Goal: Task Accomplishment & Management: Complete application form

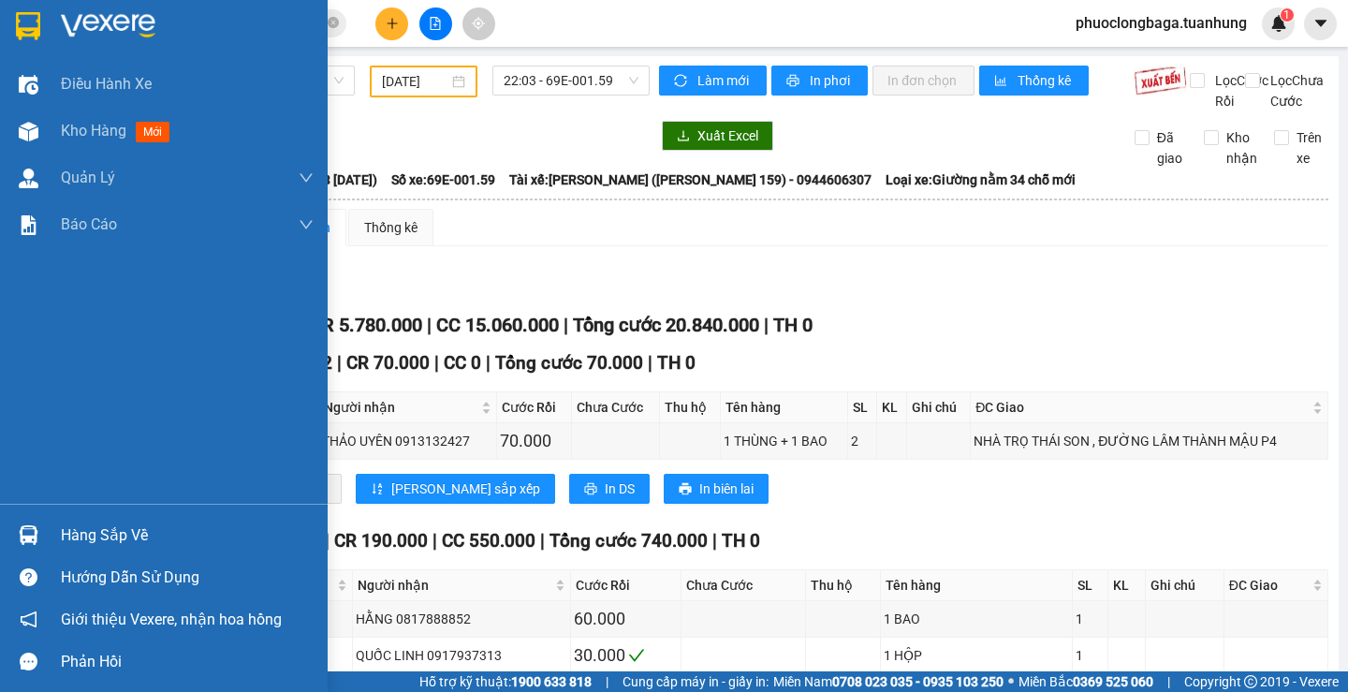
click at [111, 531] on div "Hàng sắp về" at bounding box center [187, 535] width 253 height 28
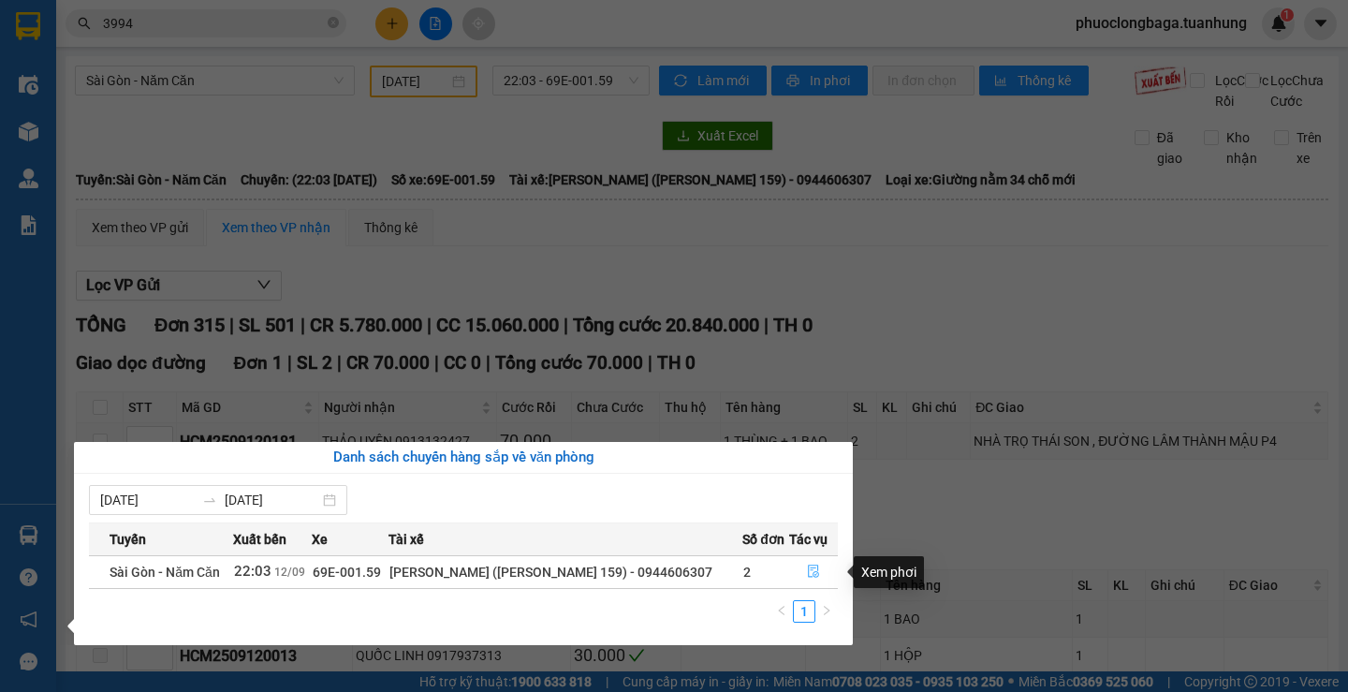
click at [790, 577] on button "button" at bounding box center [813, 572] width 47 height 30
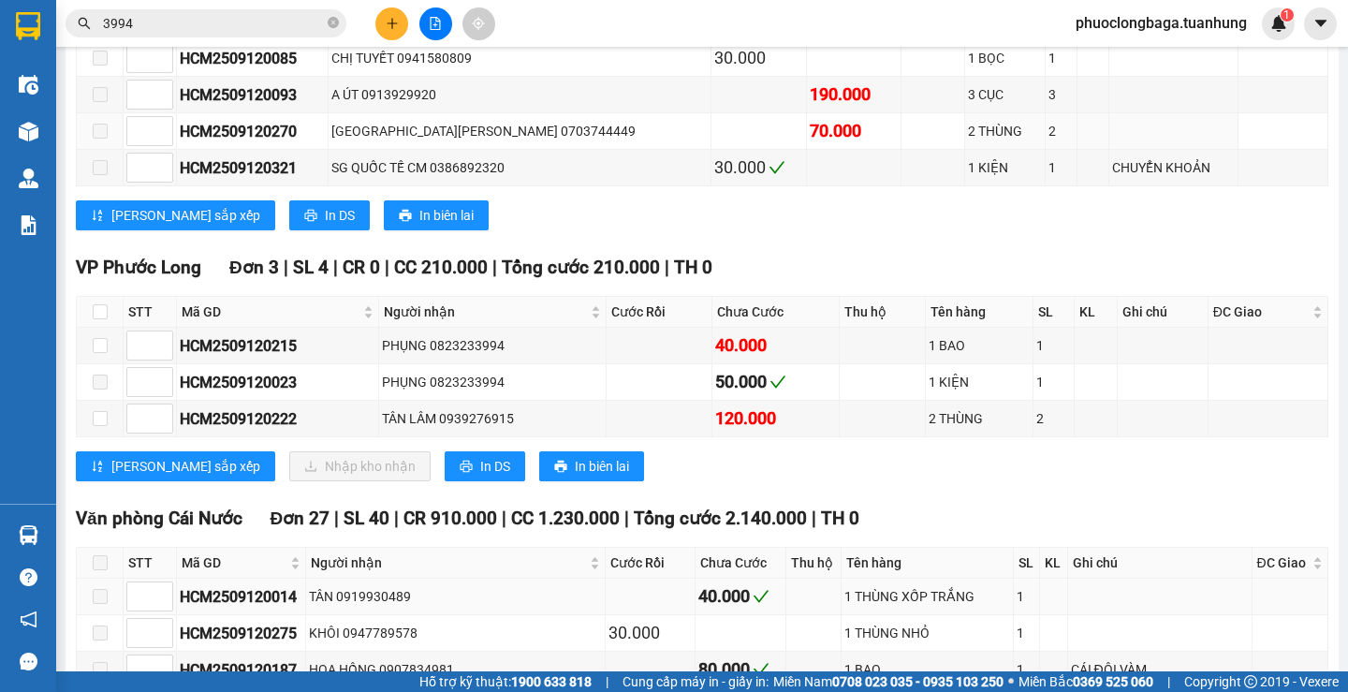
scroll to position [10203, 0]
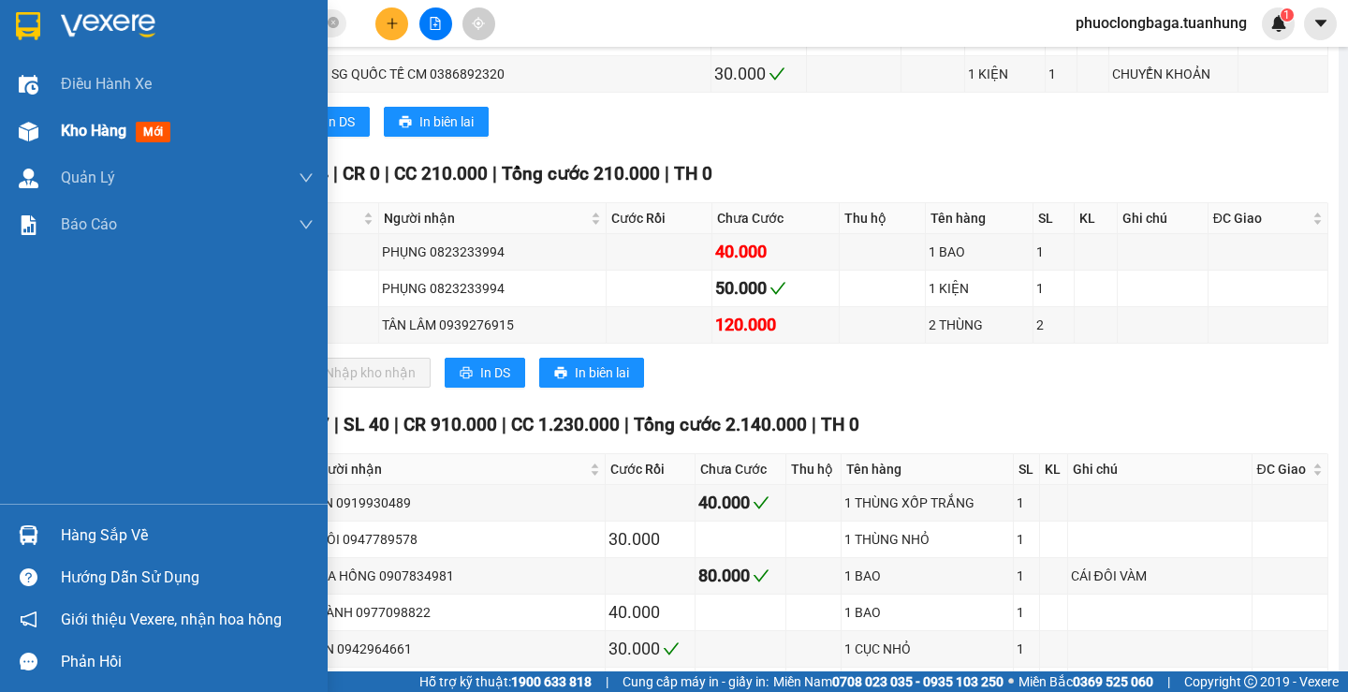
click at [92, 140] on div "Kho hàng mới" at bounding box center [119, 130] width 117 height 23
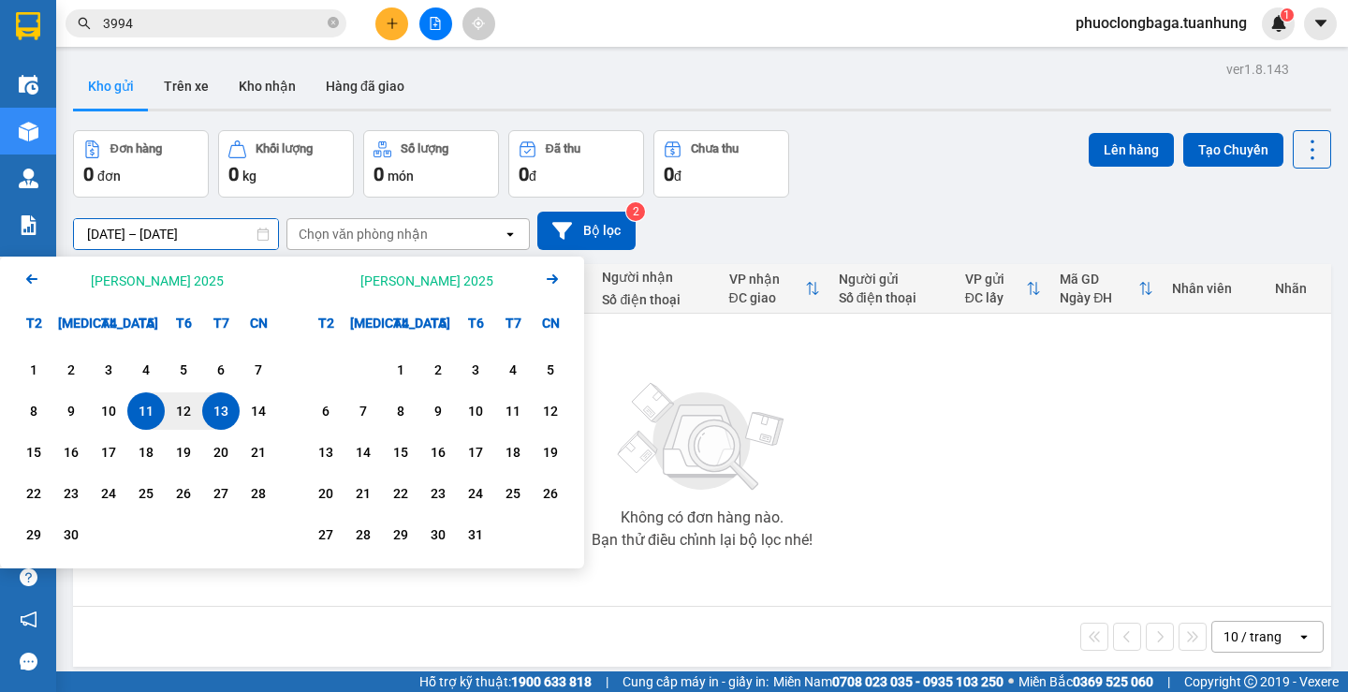
click at [98, 235] on input "[DATE] – [DATE]" at bounding box center [176, 234] width 204 height 30
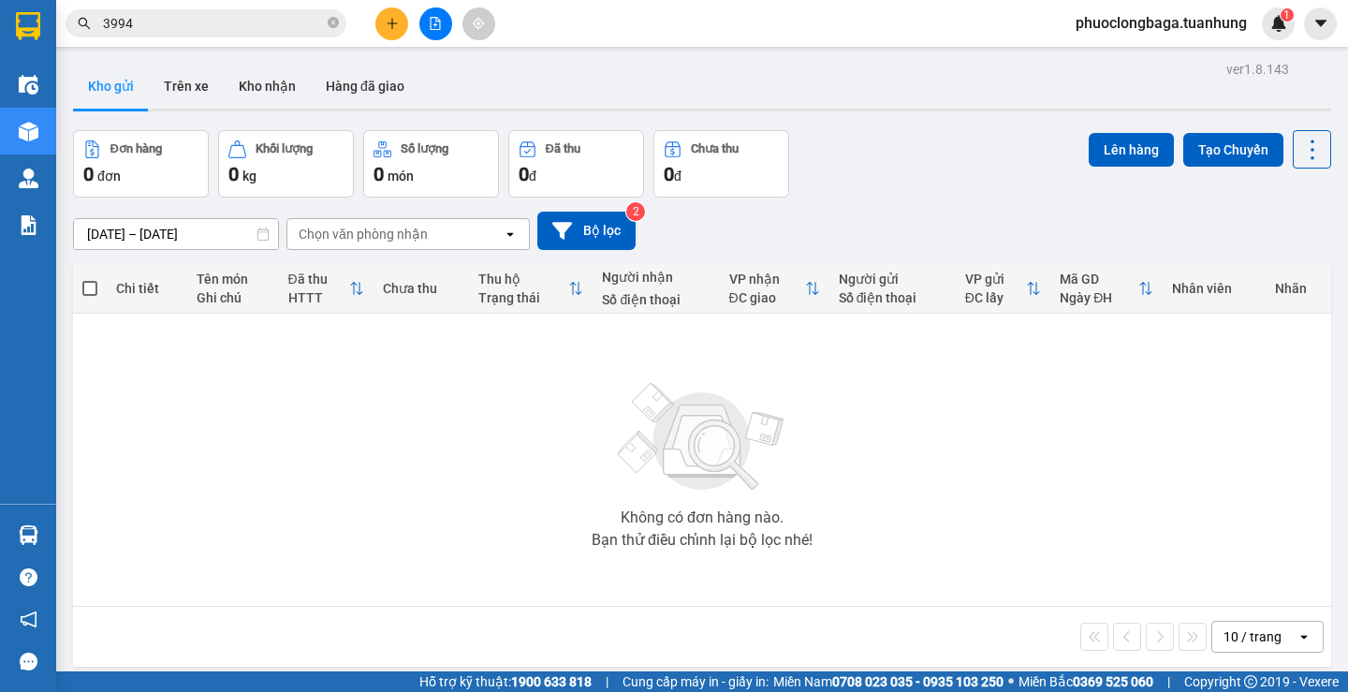
click at [874, 150] on div "Đơn hàng 0 đơn Khối lượng 0 kg Số lượng 0 món Đã thu 0 đ Chưa thu 0 đ Lên hàng …" at bounding box center [702, 163] width 1258 height 67
click at [373, 85] on button "Hàng đã giao" at bounding box center [365, 86] width 109 height 45
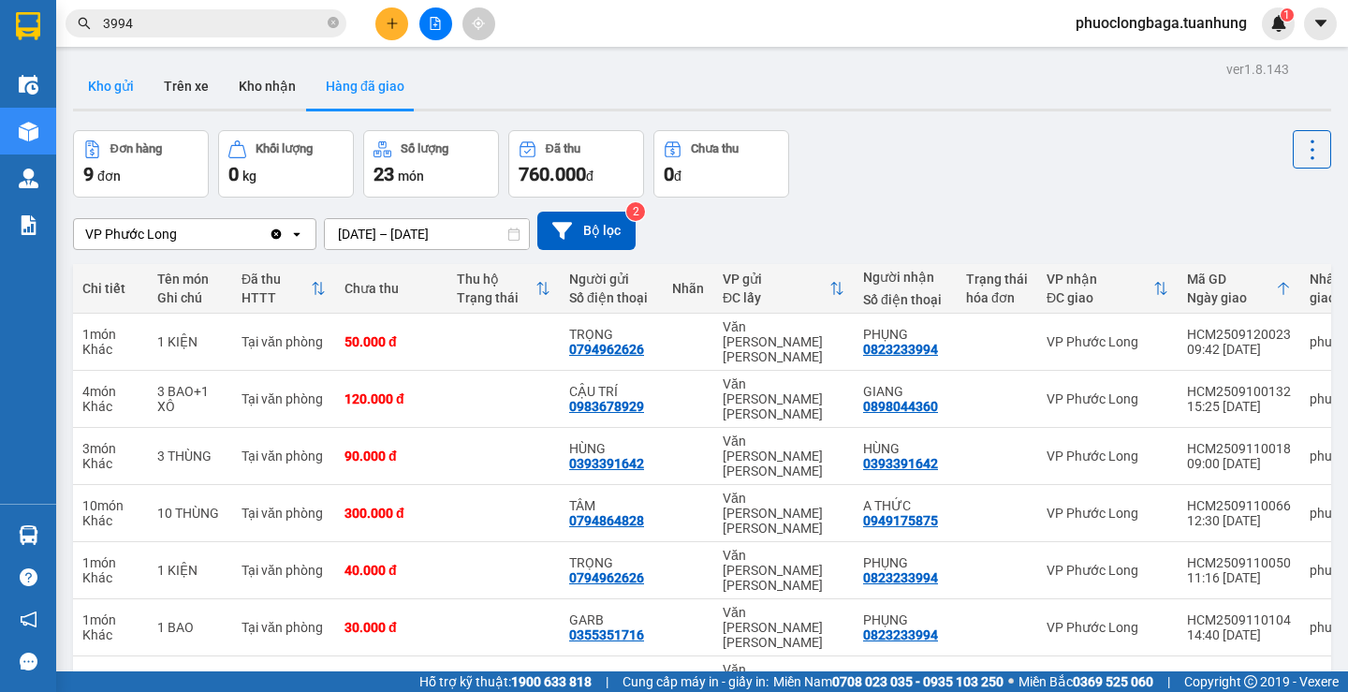
click at [97, 82] on button "Kho gửi" at bounding box center [111, 86] width 76 height 45
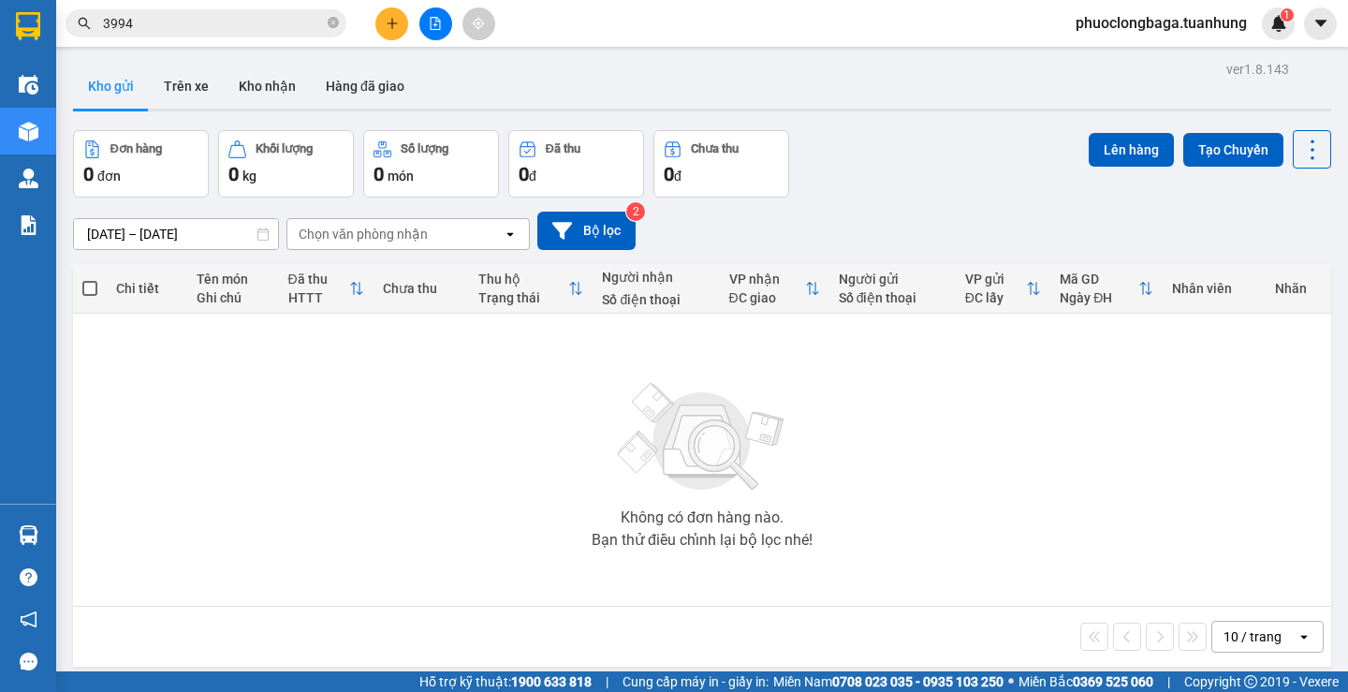
click at [95, 228] on input "[DATE] – [DATE]" at bounding box center [176, 234] width 204 height 30
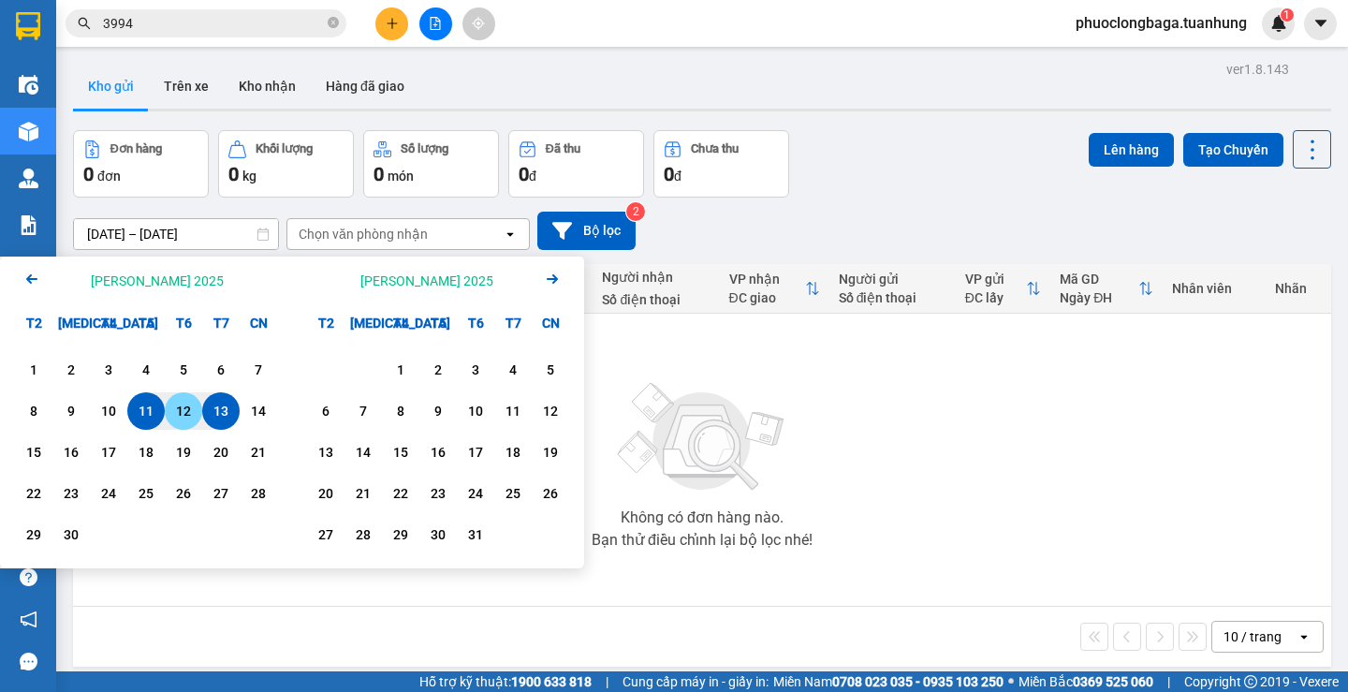
click at [185, 403] on div "12" at bounding box center [183, 411] width 26 height 22
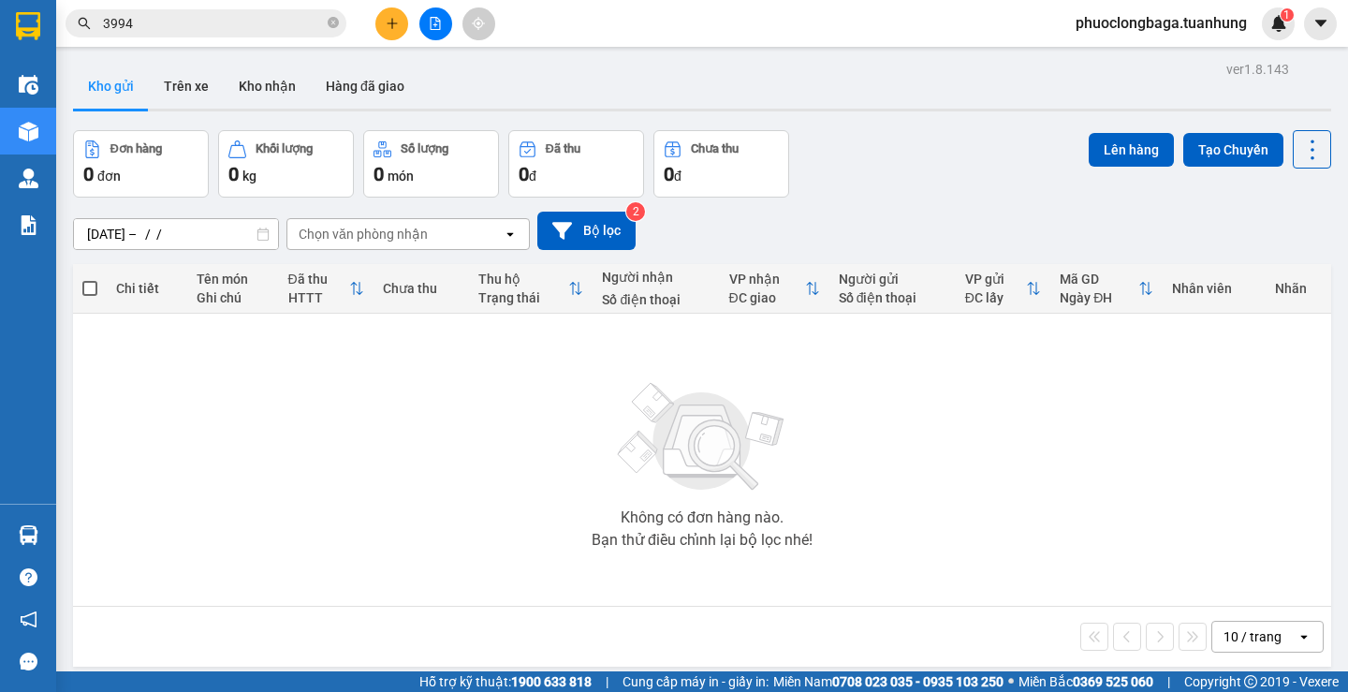
click at [279, 202] on div "[DATE] – / / Press the down arrow key to interact with the calendar and select …" at bounding box center [702, 231] width 1258 height 66
click at [199, 241] on input "[DATE] – / /" at bounding box center [176, 234] width 204 height 30
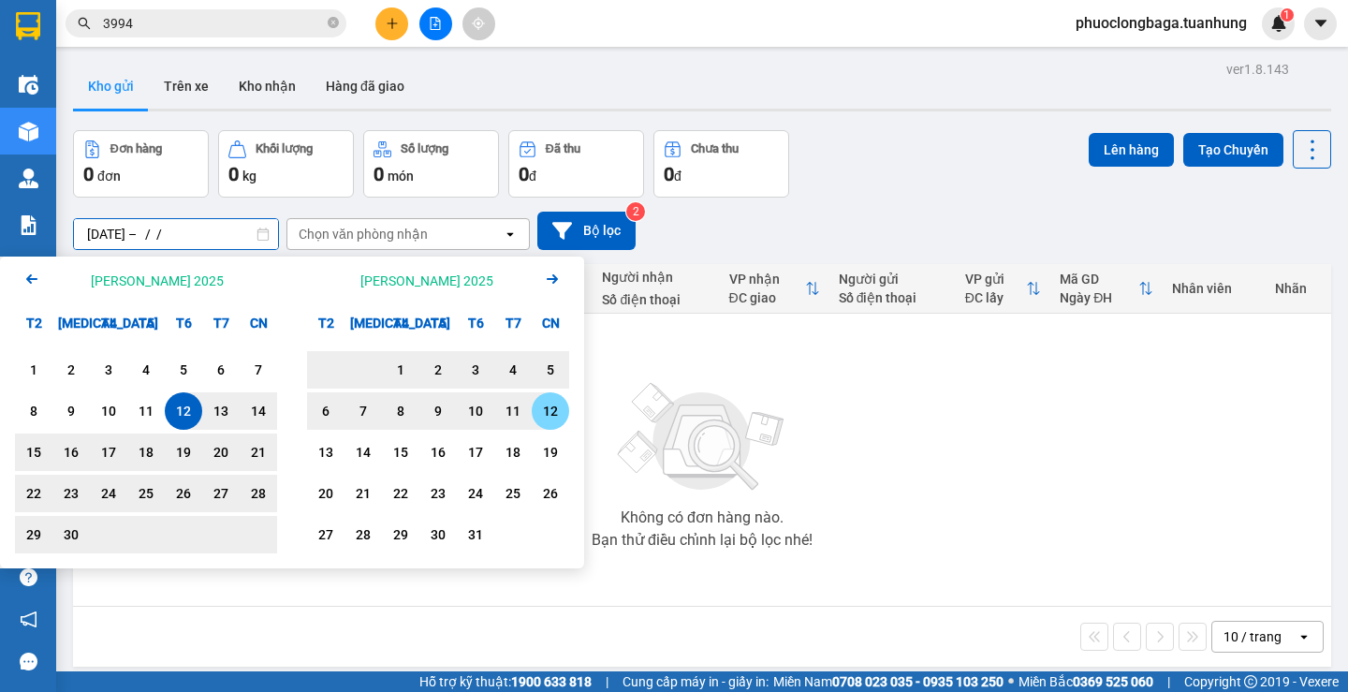
click at [546, 410] on div "12" at bounding box center [550, 411] width 26 height 22
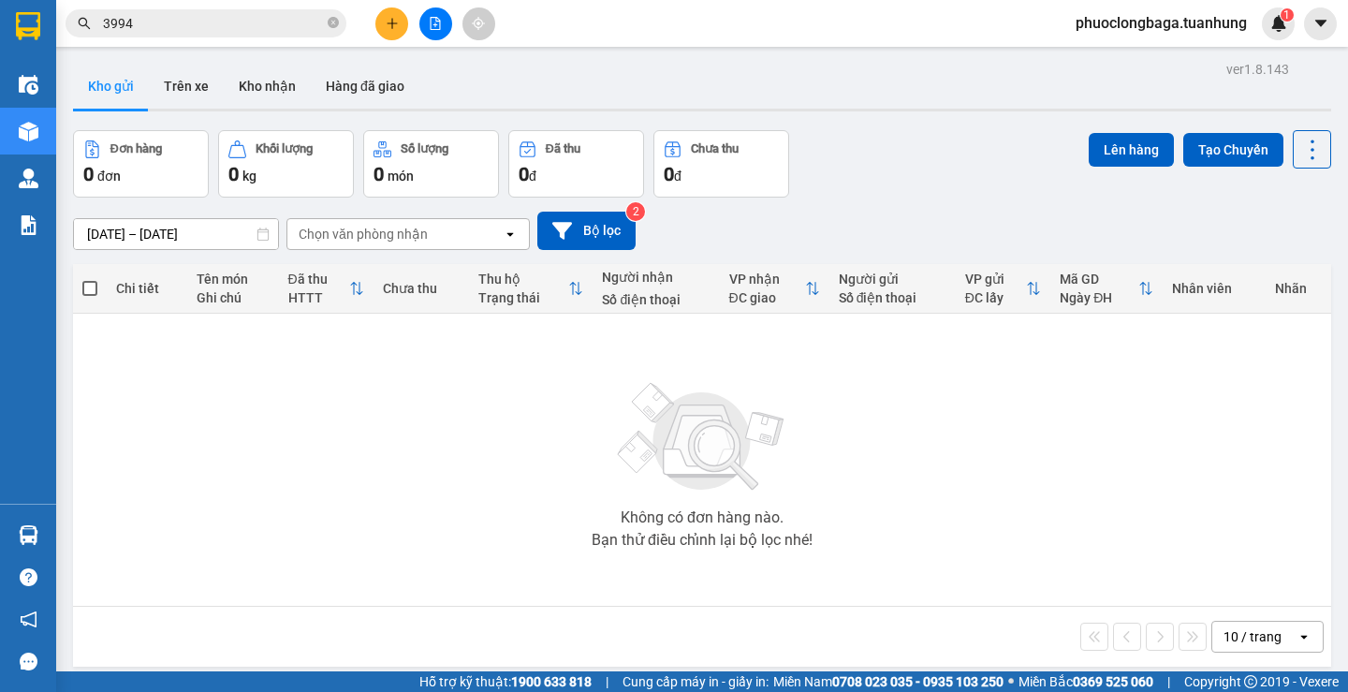
click at [202, 232] on input "[DATE] – [DATE]" at bounding box center [176, 234] width 204 height 30
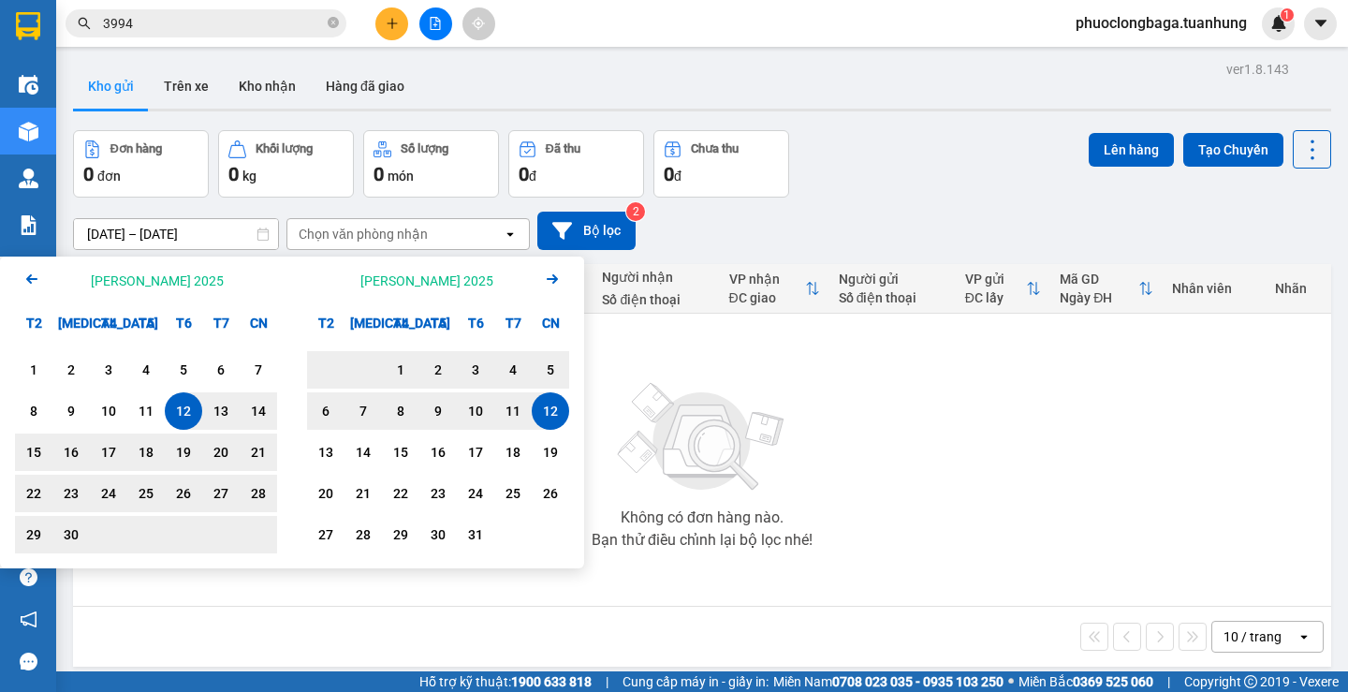
click at [220, 280] on div "Arrow Left [PERSON_NAME] 2025" at bounding box center [146, 280] width 292 height 48
click at [224, 280] on div "Arrow Left [PERSON_NAME] 2025" at bounding box center [146, 280] width 292 height 48
click at [446, 280] on div "[PERSON_NAME] 2025" at bounding box center [426, 280] width 133 height 19
click at [26, 281] on icon "Arrow Left" at bounding box center [32, 279] width 22 height 22
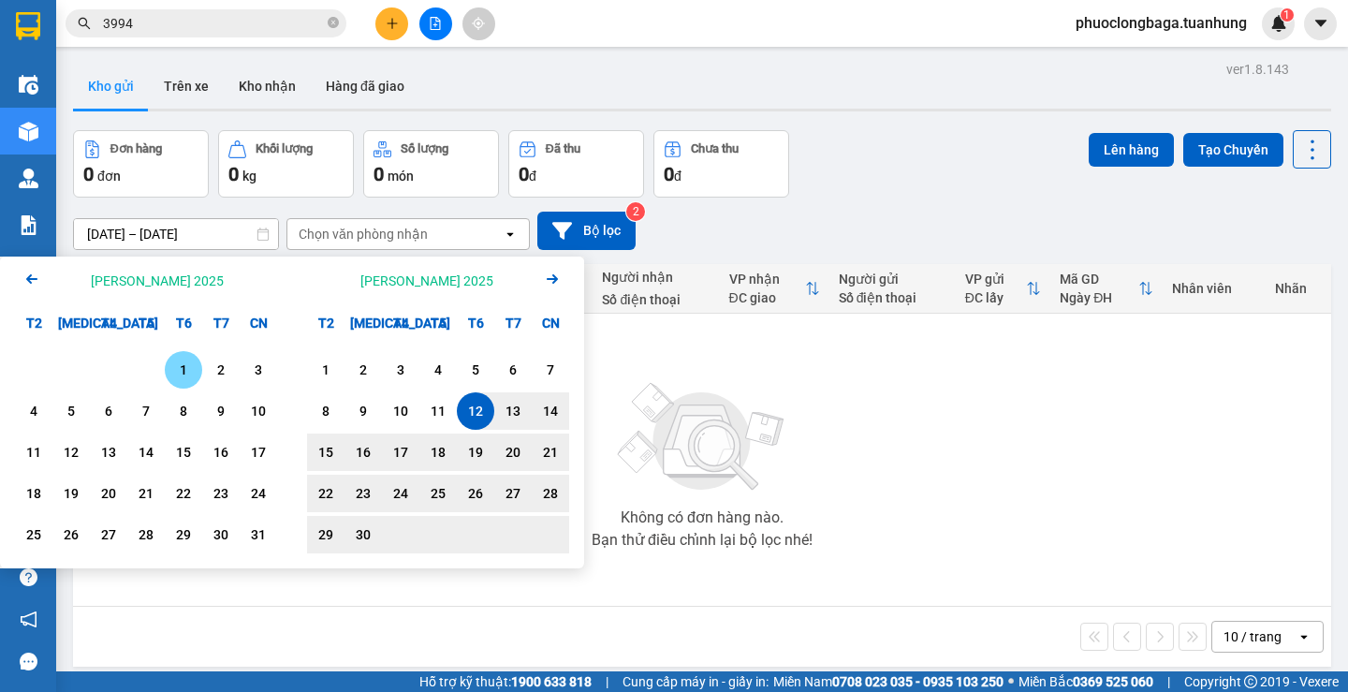
click at [549, 282] on icon "Arrow Right" at bounding box center [552, 279] width 22 height 22
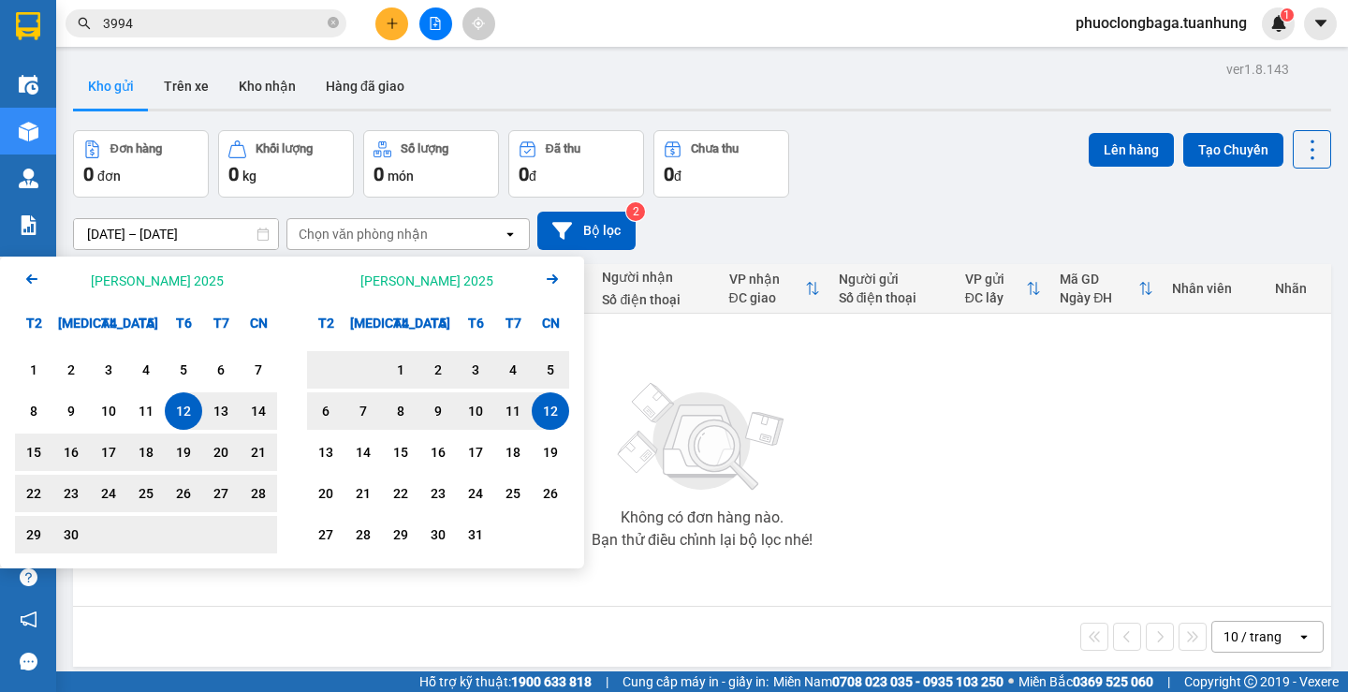
click at [750, 368] on div "Không có đơn hàng nào. Bạn thử điều chỉnh lại bộ lọc nhé!" at bounding box center [701, 459] width 1239 height 281
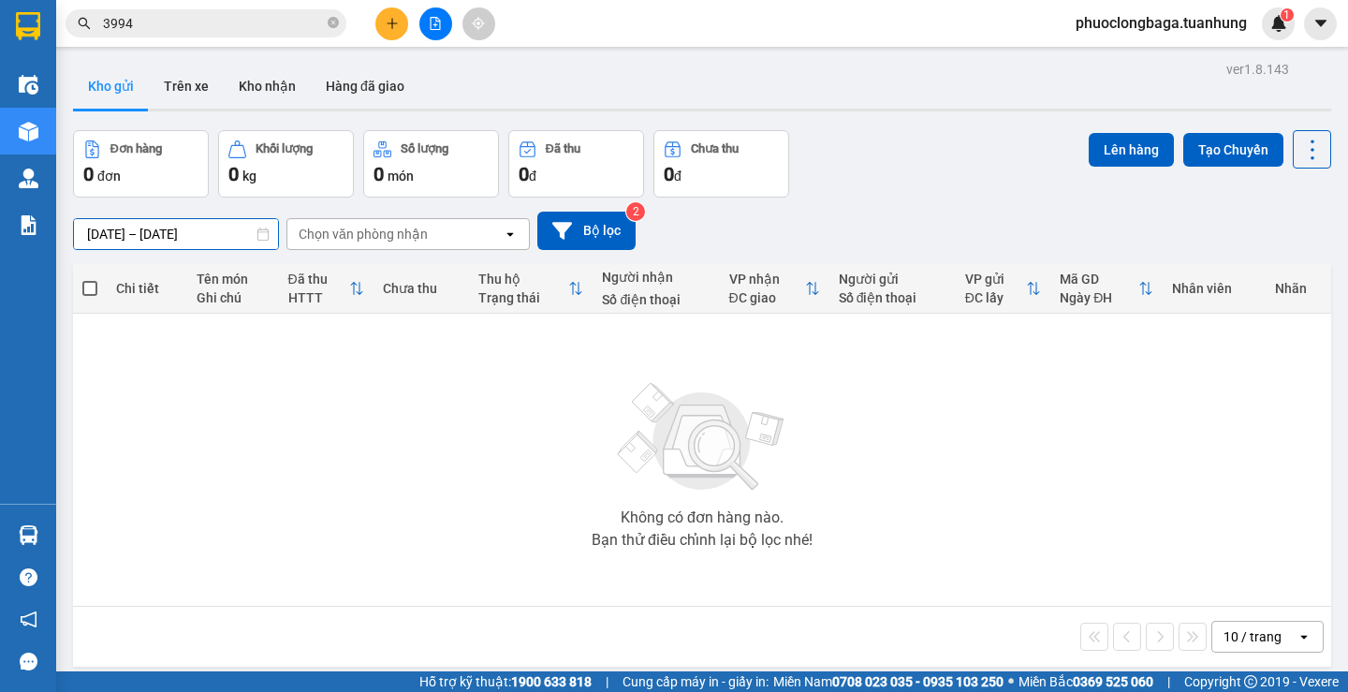
click at [241, 231] on input "[DATE] – [DATE]" at bounding box center [176, 234] width 204 height 30
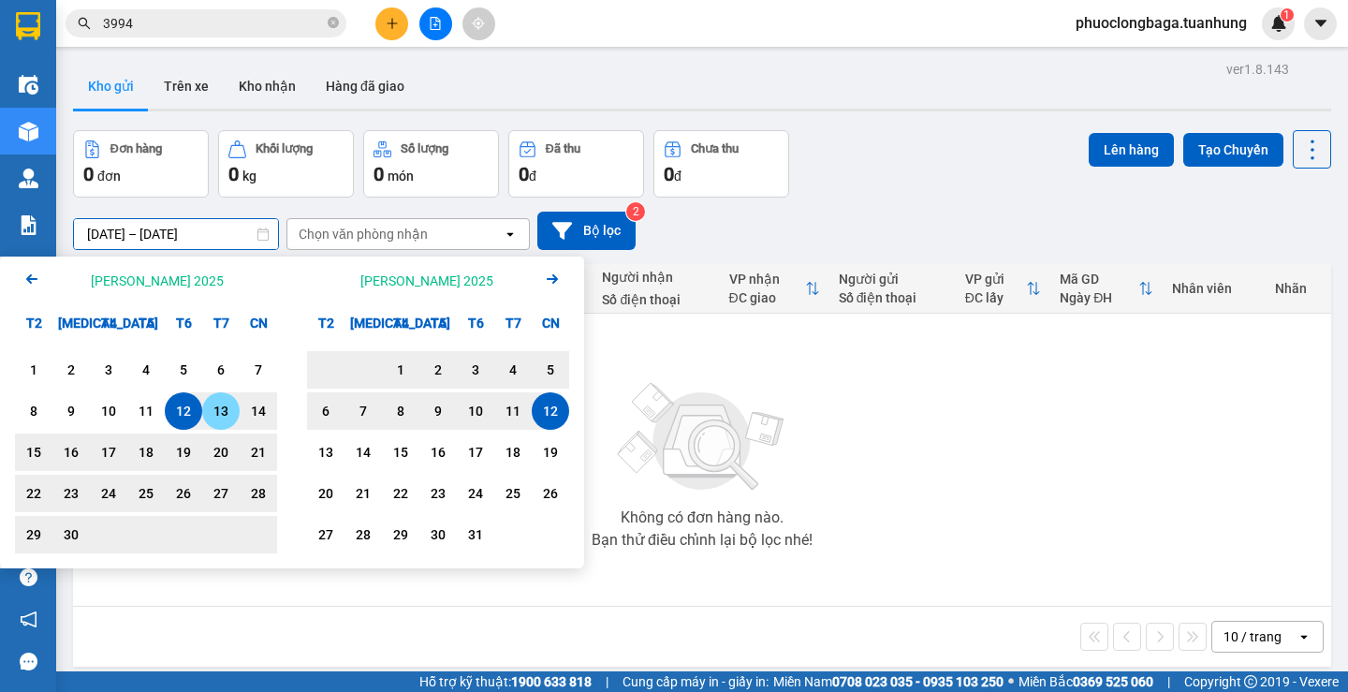
click at [208, 408] on div "13" at bounding box center [221, 411] width 26 height 22
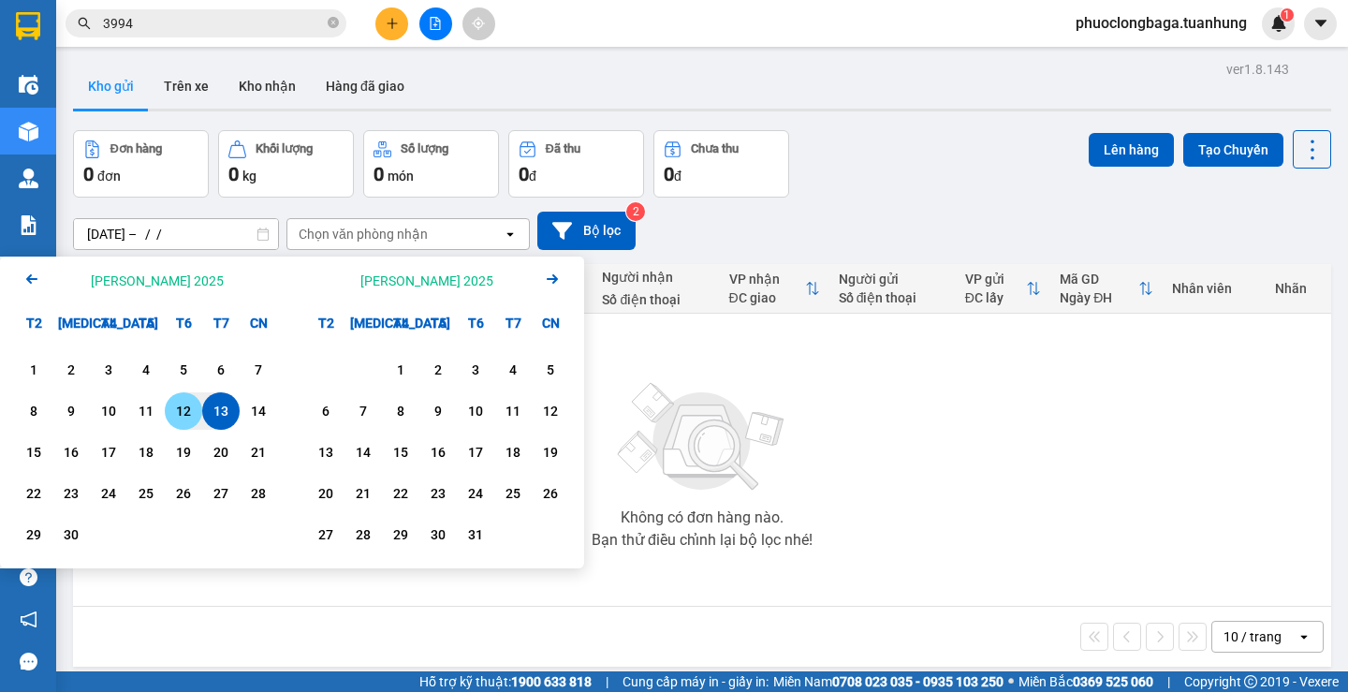
click at [184, 406] on div "12" at bounding box center [183, 411] width 26 height 22
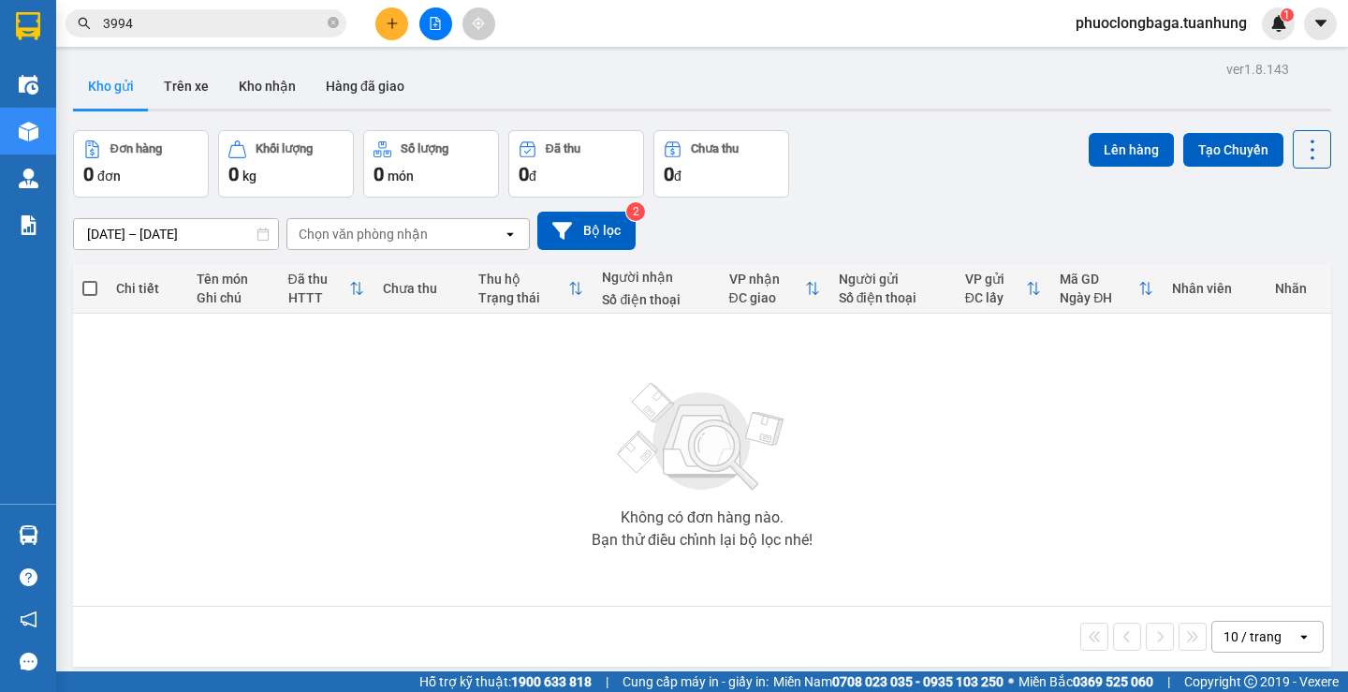
click at [183, 227] on input "[DATE] – [DATE]" at bounding box center [176, 234] width 204 height 30
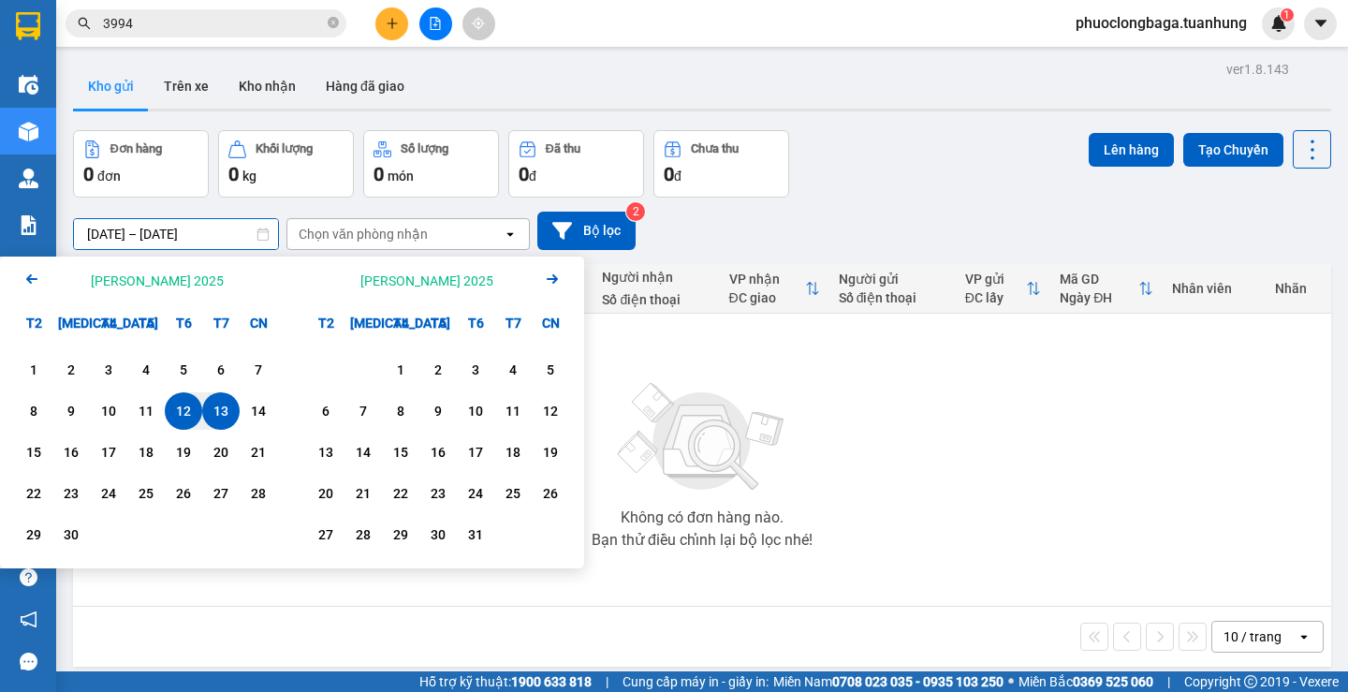
click at [183, 410] on div "12" at bounding box center [183, 411] width 26 height 22
type input "[DATE] – / /"
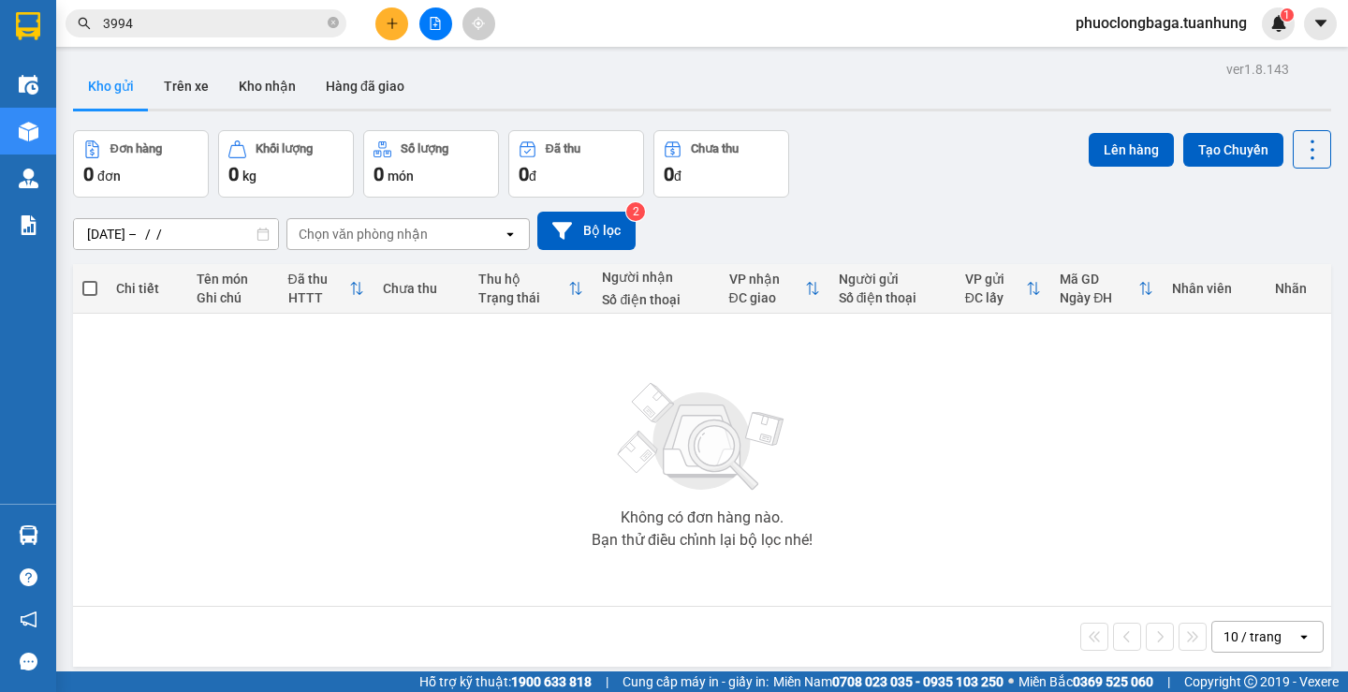
click at [334, 614] on div "10 / trang open" at bounding box center [702, 637] width 1258 height 60
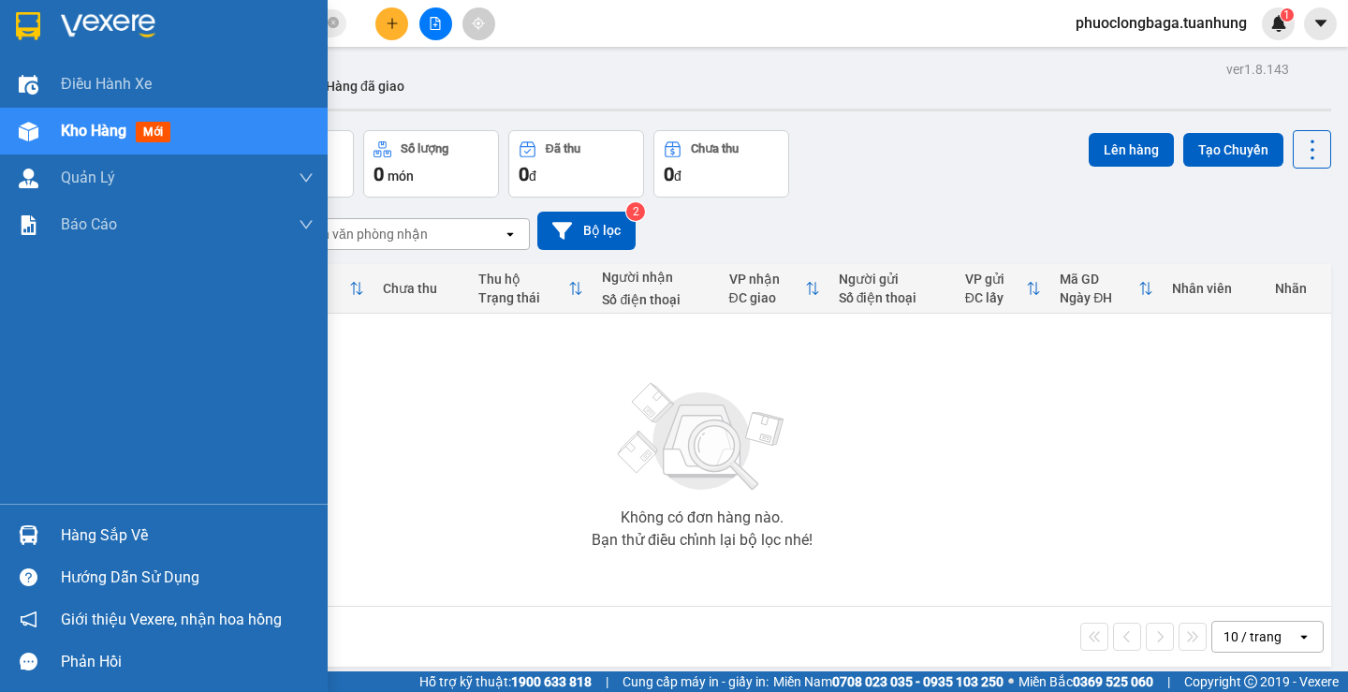
click at [110, 529] on div "Hàng sắp về" at bounding box center [187, 535] width 253 height 28
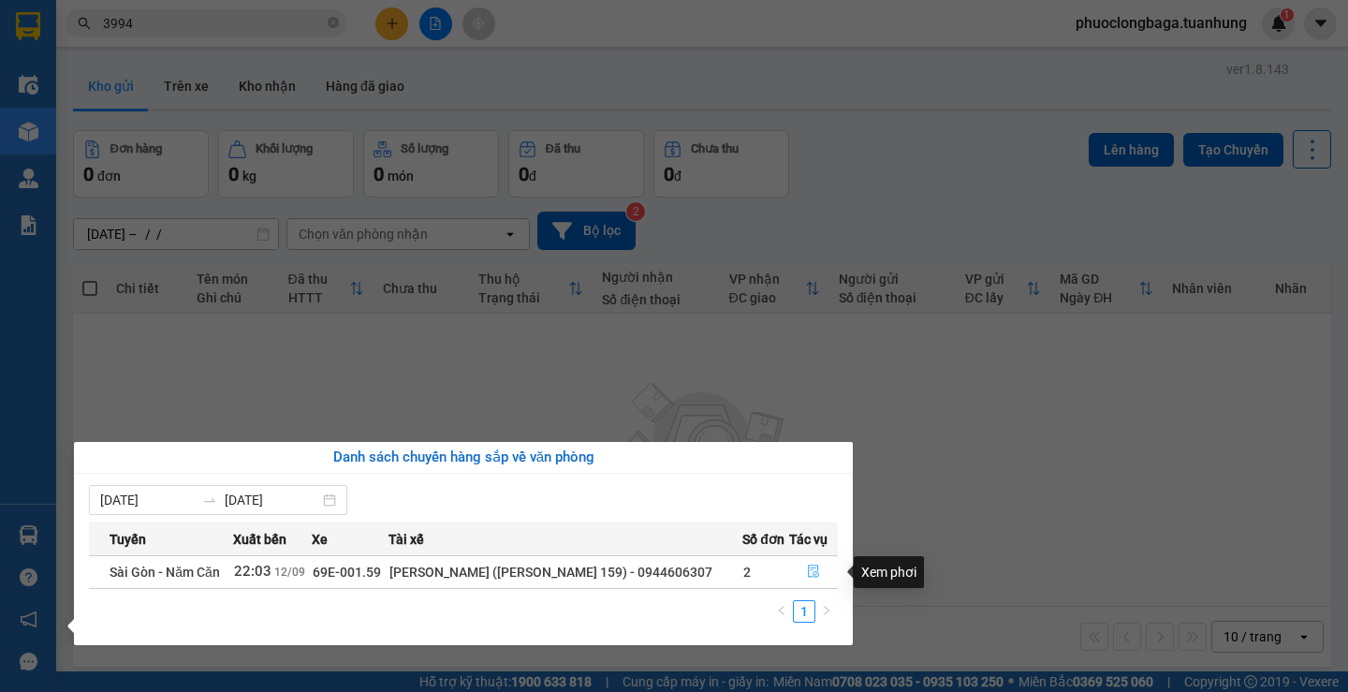
click at [810, 566] on icon "file-done" at bounding box center [813, 570] width 13 height 13
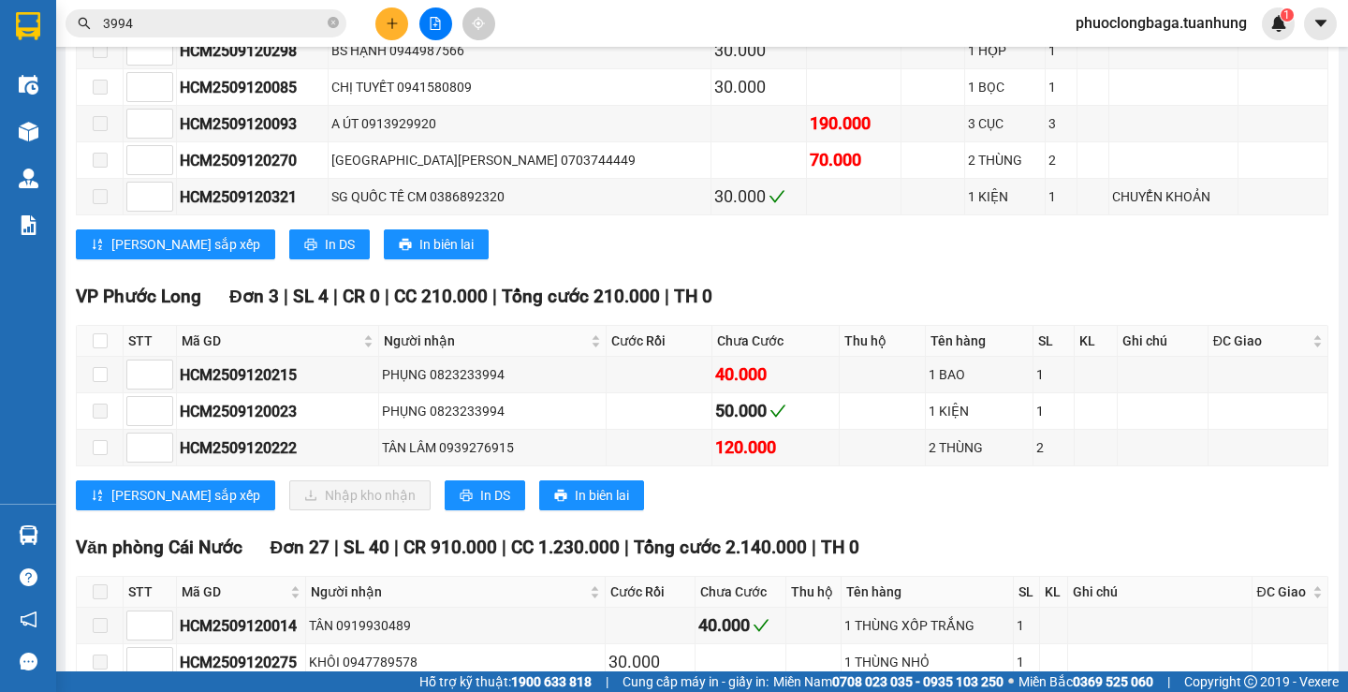
scroll to position [10141, 0]
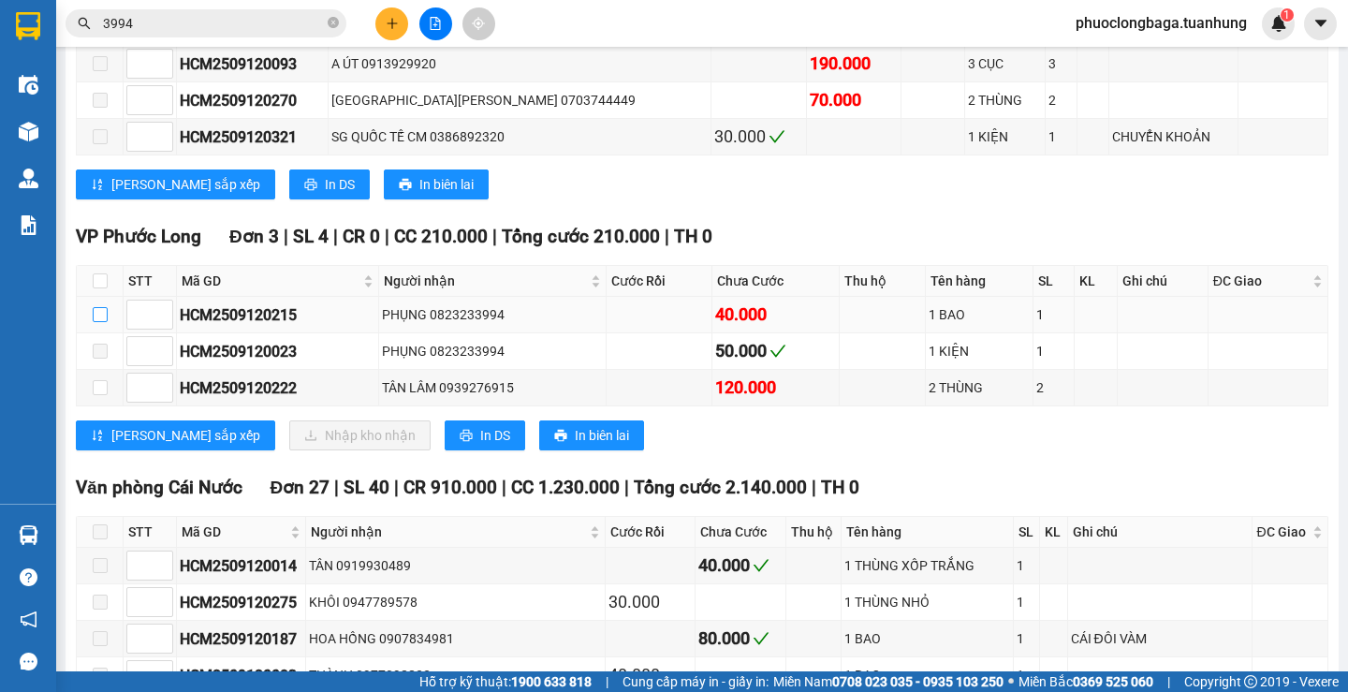
click at [100, 315] on input "checkbox" at bounding box center [100, 314] width 15 height 15
checkbox input "true"
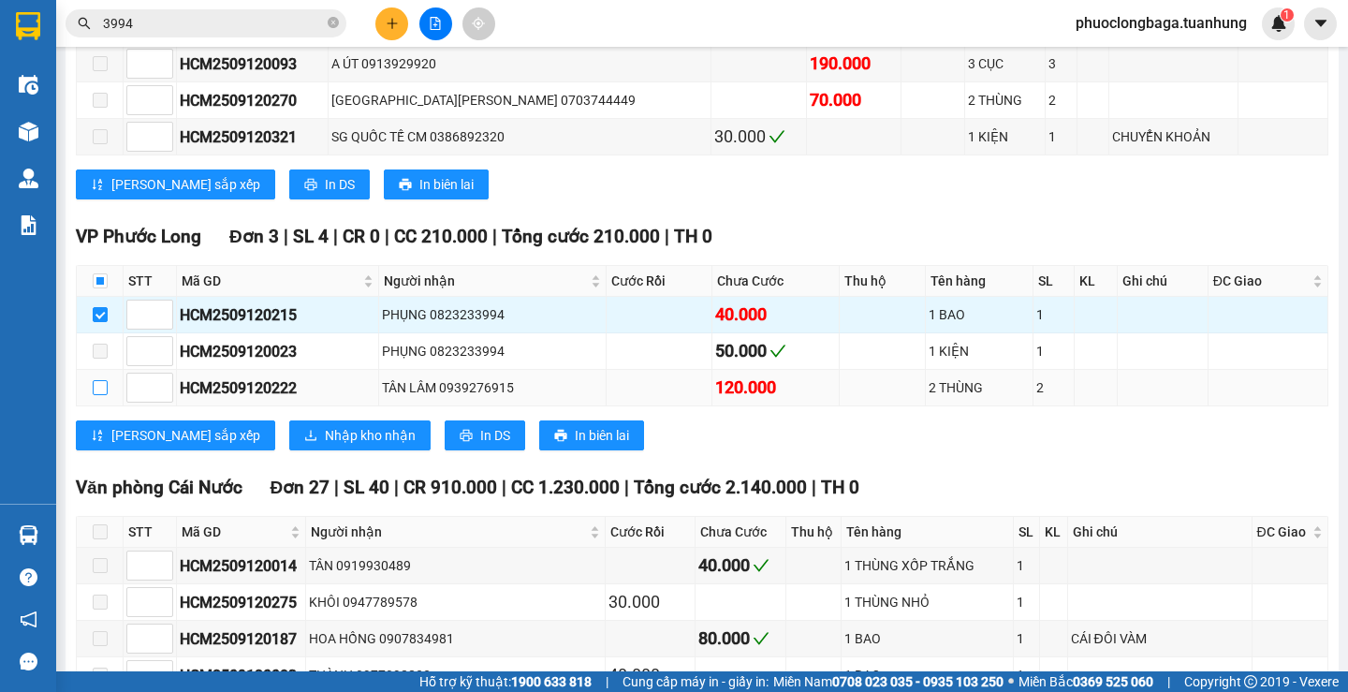
click at [101, 387] on input "checkbox" at bounding box center [100, 387] width 15 height 15
checkbox input "true"
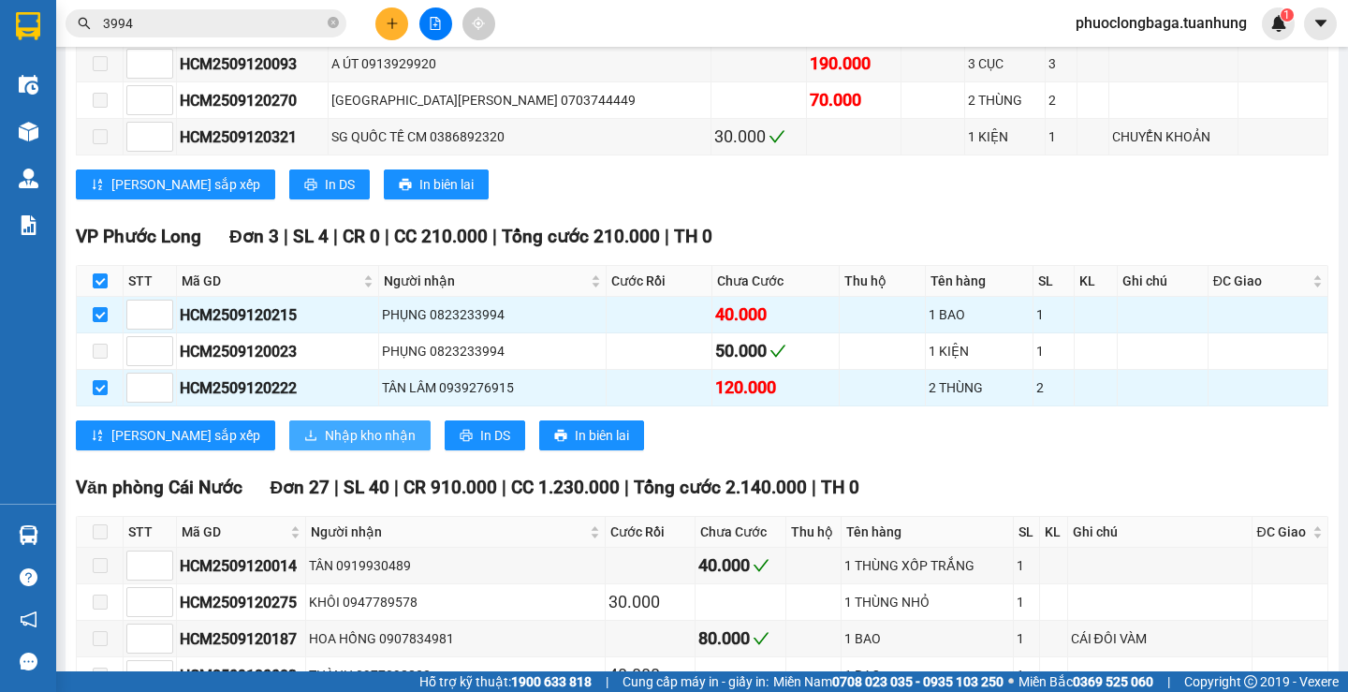
click at [325, 431] on span "Nhập kho nhận" at bounding box center [370, 435] width 91 height 21
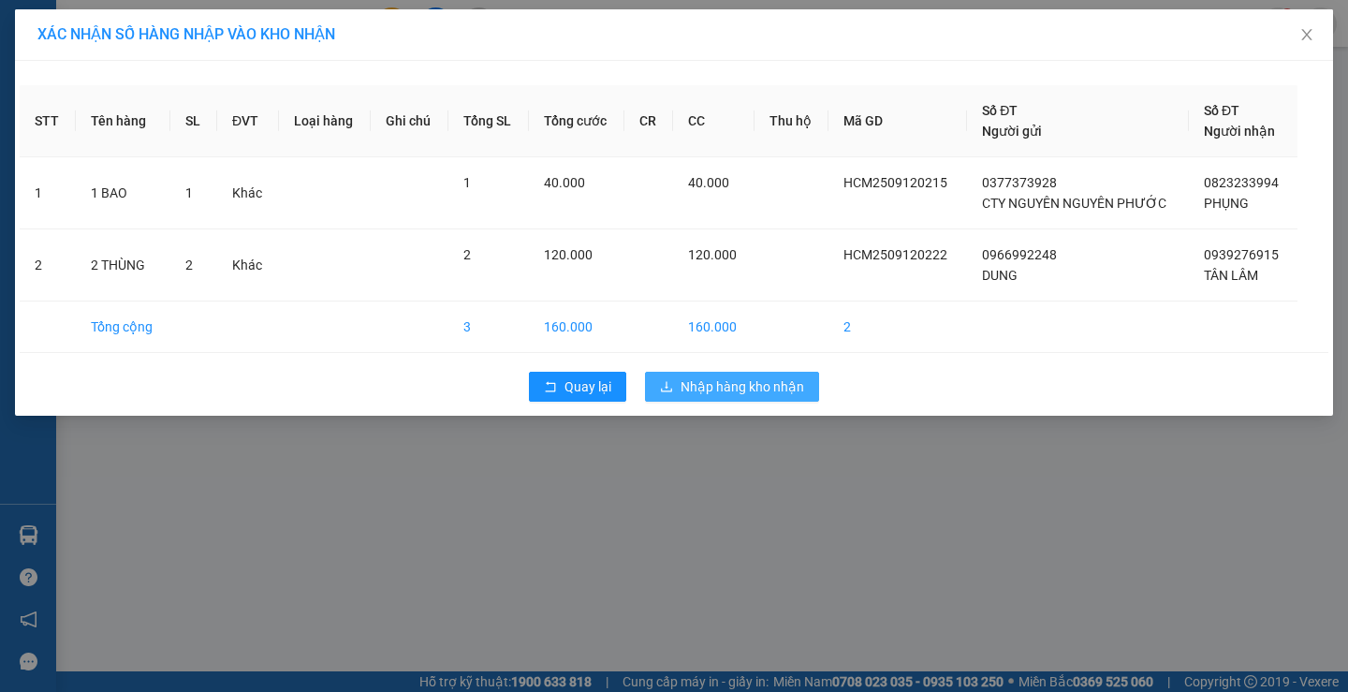
click at [694, 385] on span "Nhập hàng kho nhận" at bounding box center [743, 386] width 124 height 21
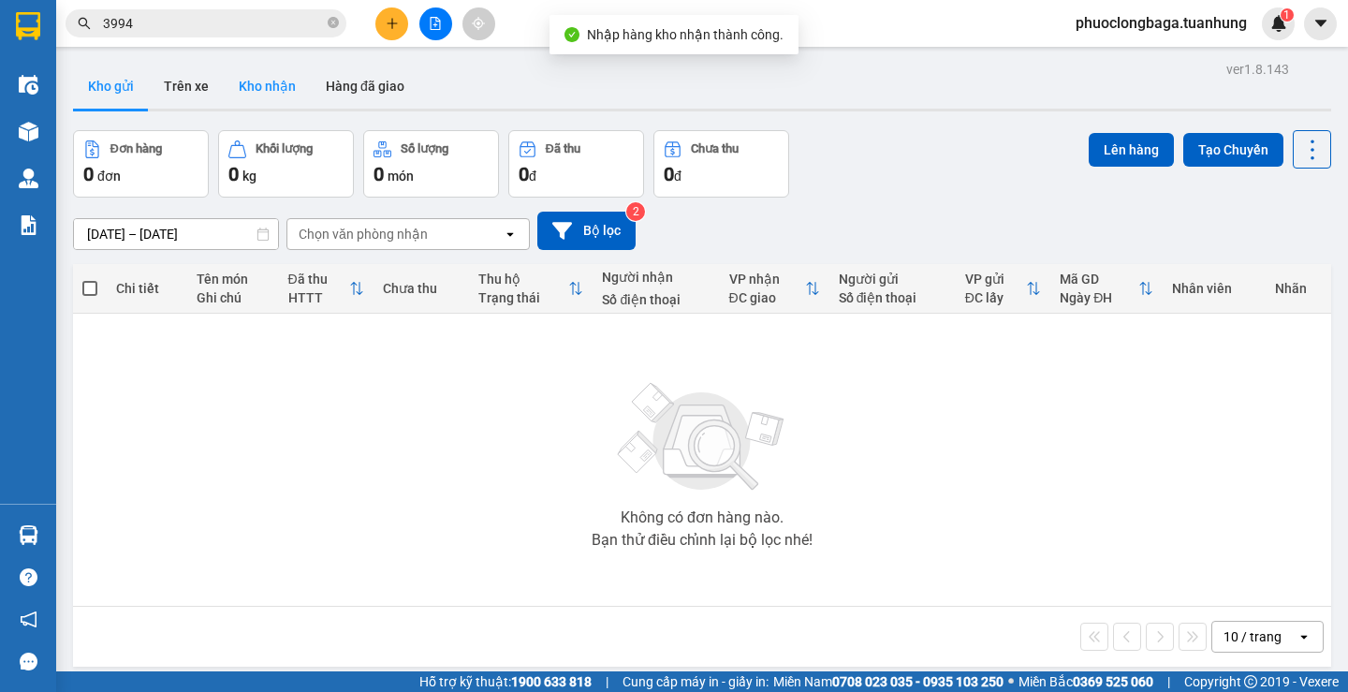
click at [255, 83] on button "Kho nhận" at bounding box center [267, 86] width 87 height 45
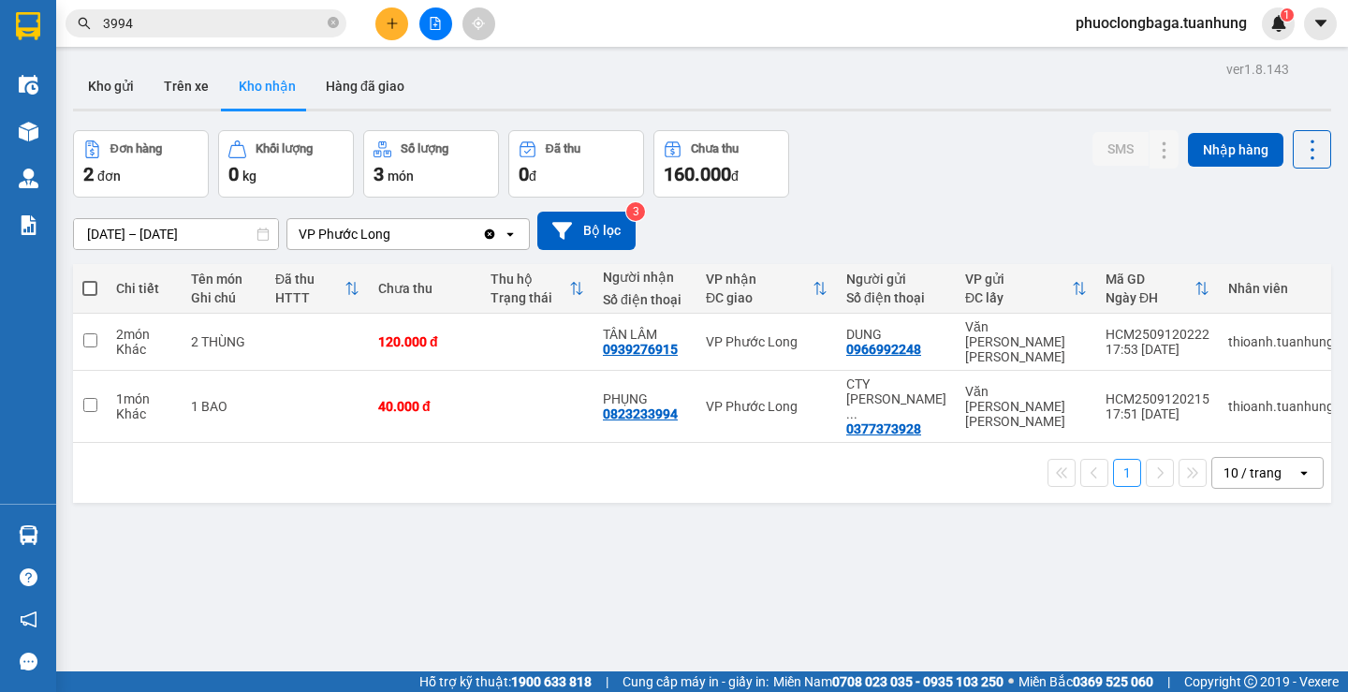
click at [218, 24] on input "3994" at bounding box center [213, 23] width 221 height 21
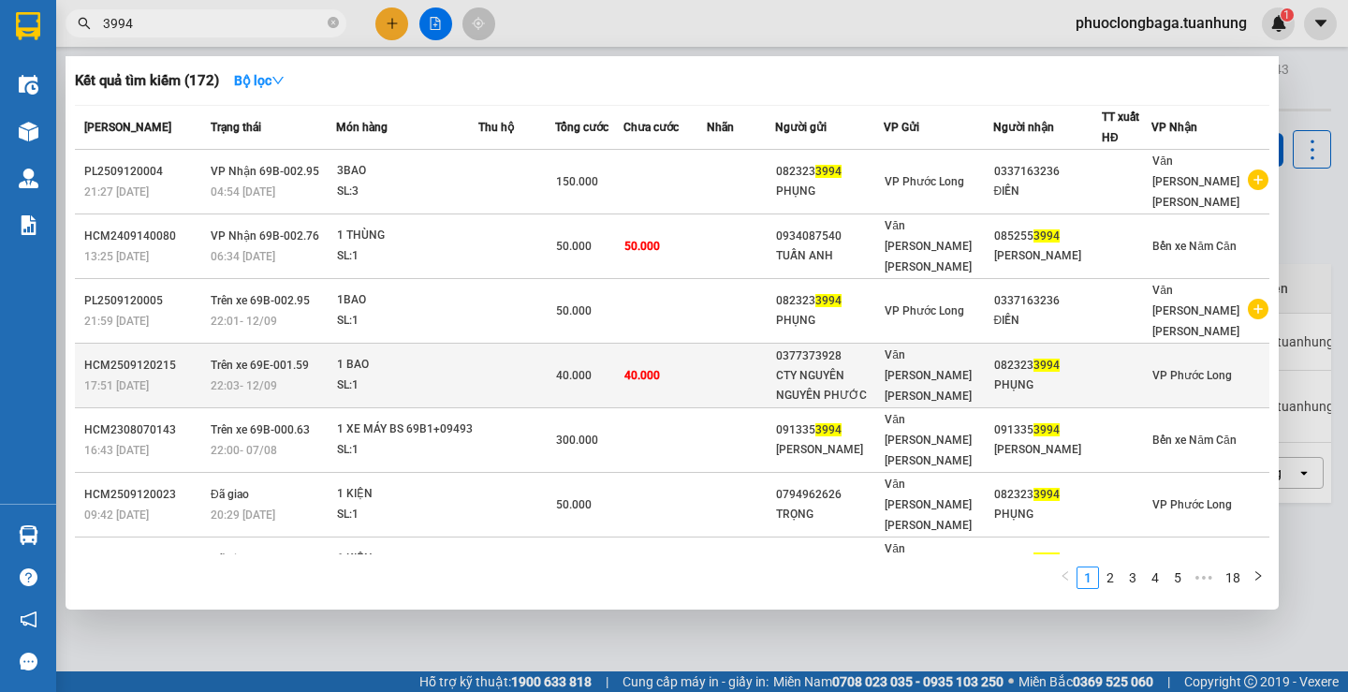
click at [740, 344] on td at bounding box center [741, 376] width 68 height 65
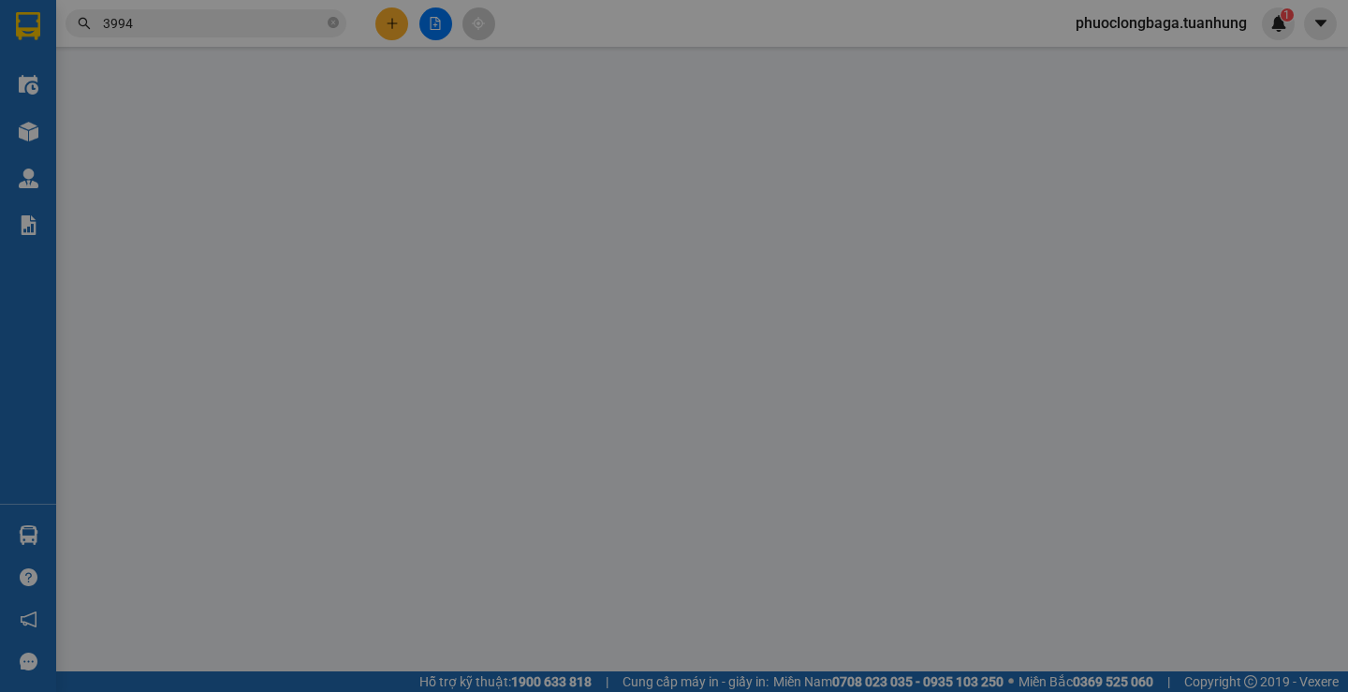
type input "0377373928"
type input "CTY NGUYÊN NGUYÊN PHƯỚC"
type input "0823233994"
type input "PHỤNG"
type input "40.000"
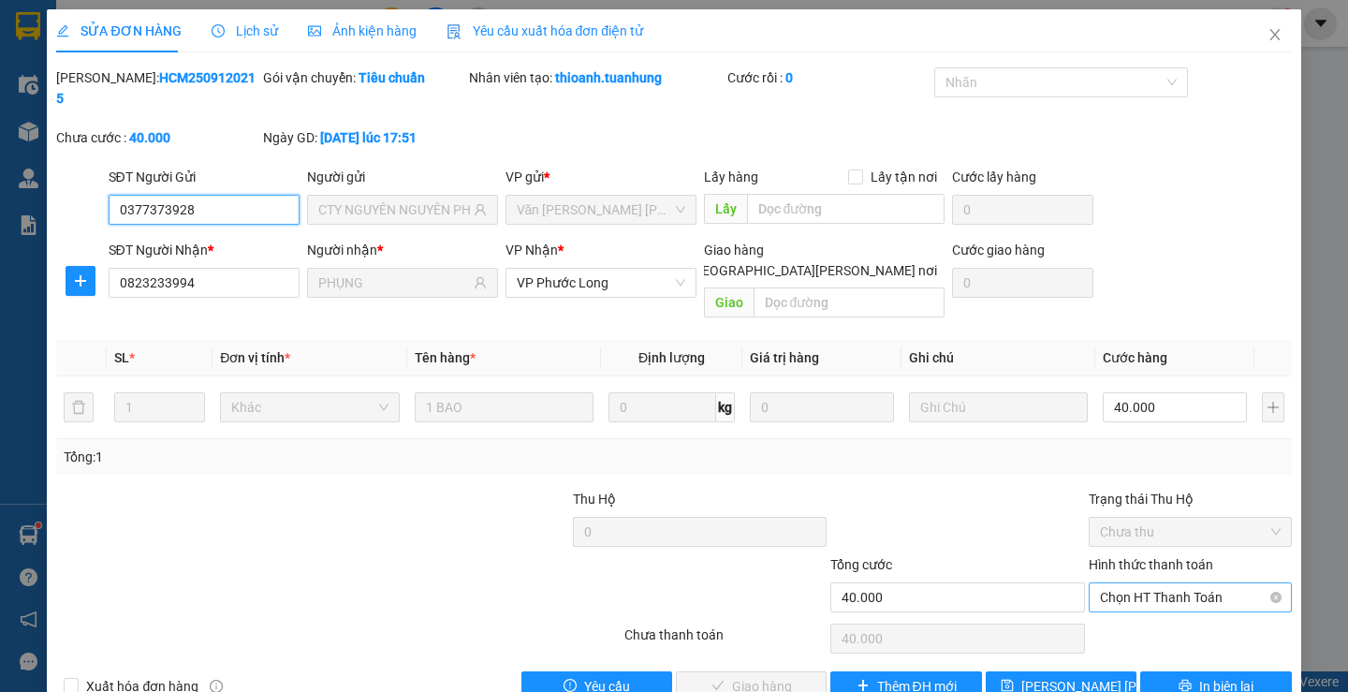
click at [1224, 583] on span "Chọn HT Thanh Toán" at bounding box center [1190, 597] width 181 height 28
click at [1147, 596] on div "Tại văn phòng" at bounding box center [1179, 593] width 178 height 21
type input "0"
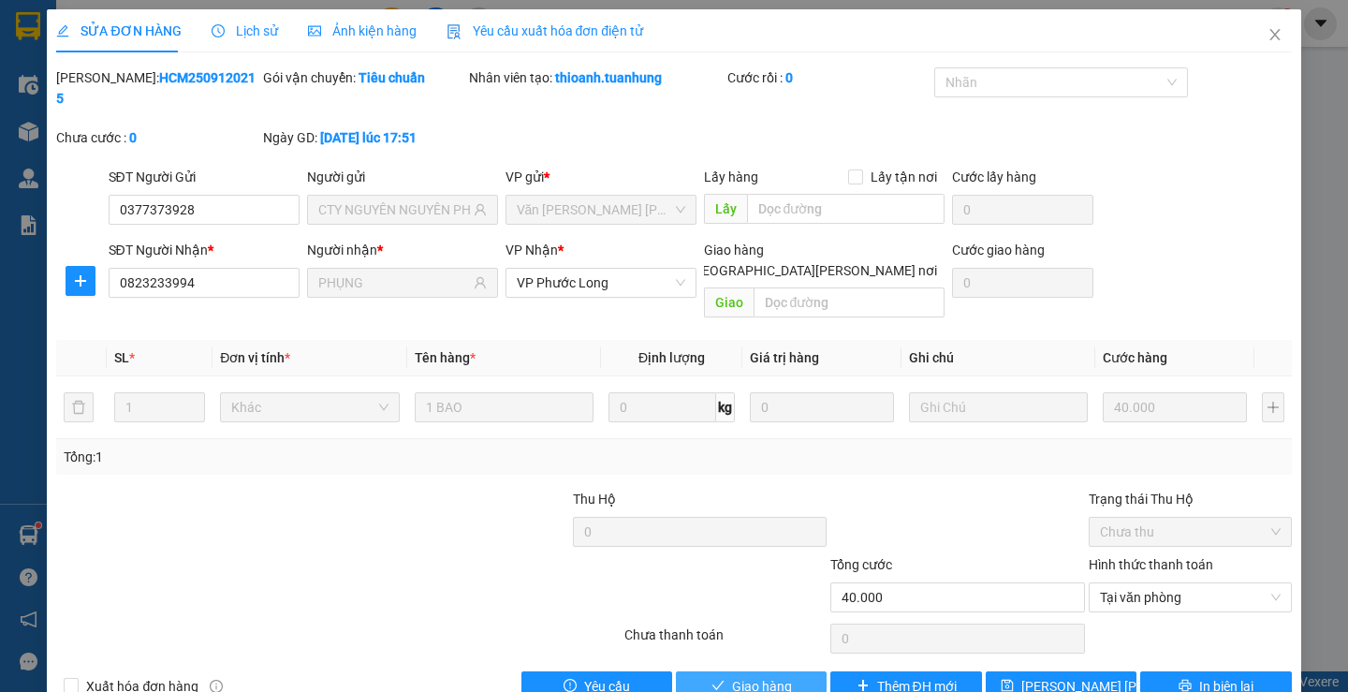
click at [744, 676] on span "Giao hàng" at bounding box center [762, 686] width 60 height 21
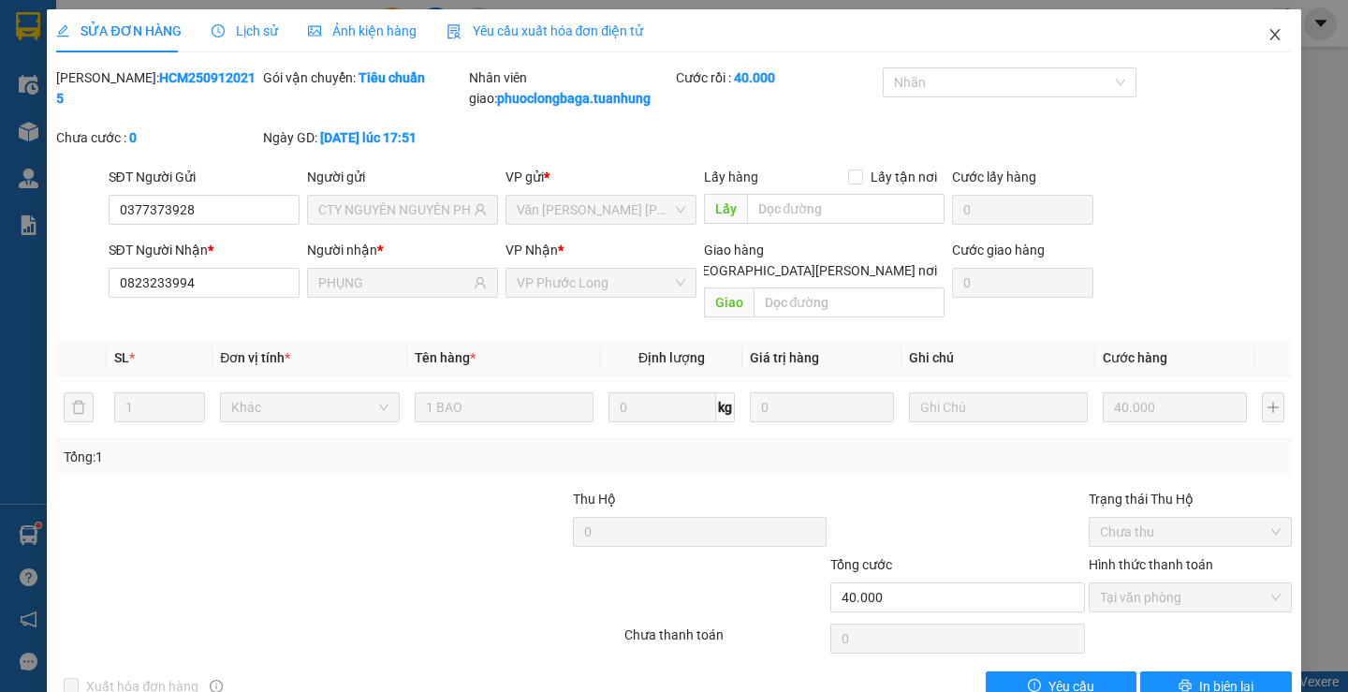
click at [1267, 31] on icon "close" at bounding box center [1274, 34] width 15 height 15
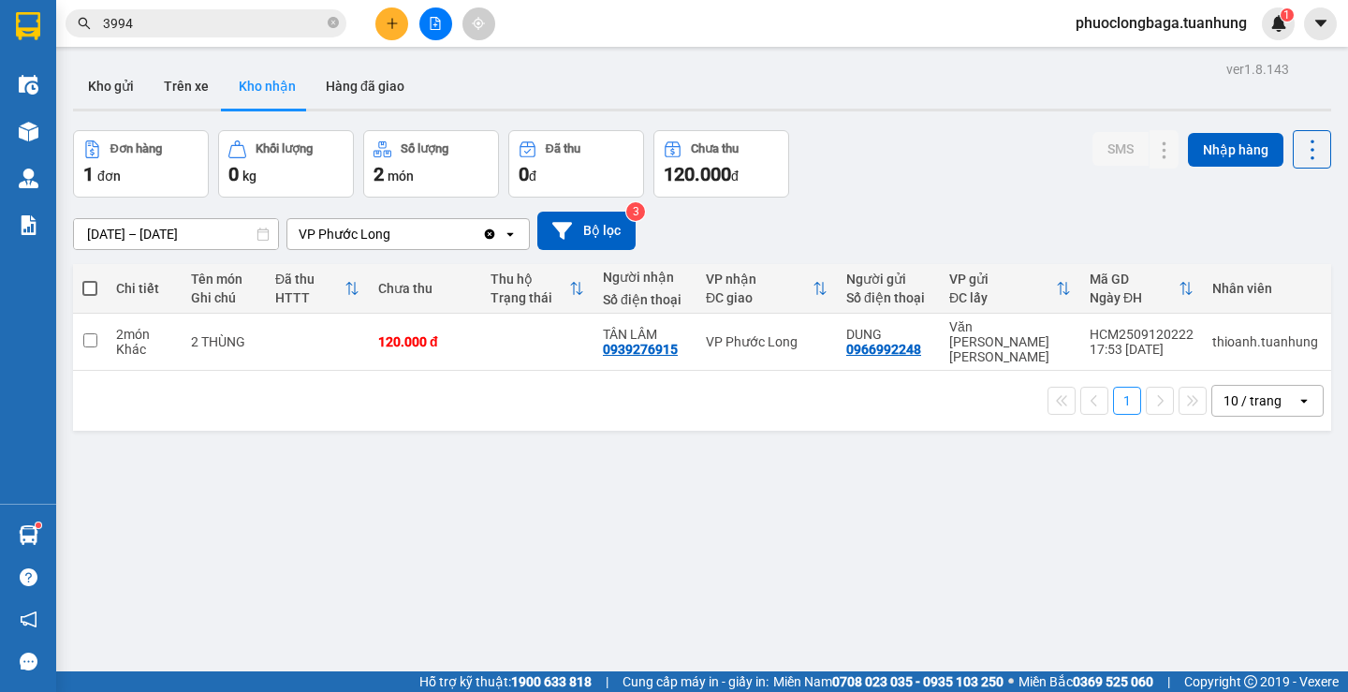
click at [199, 21] on input "3994" at bounding box center [213, 23] width 221 height 21
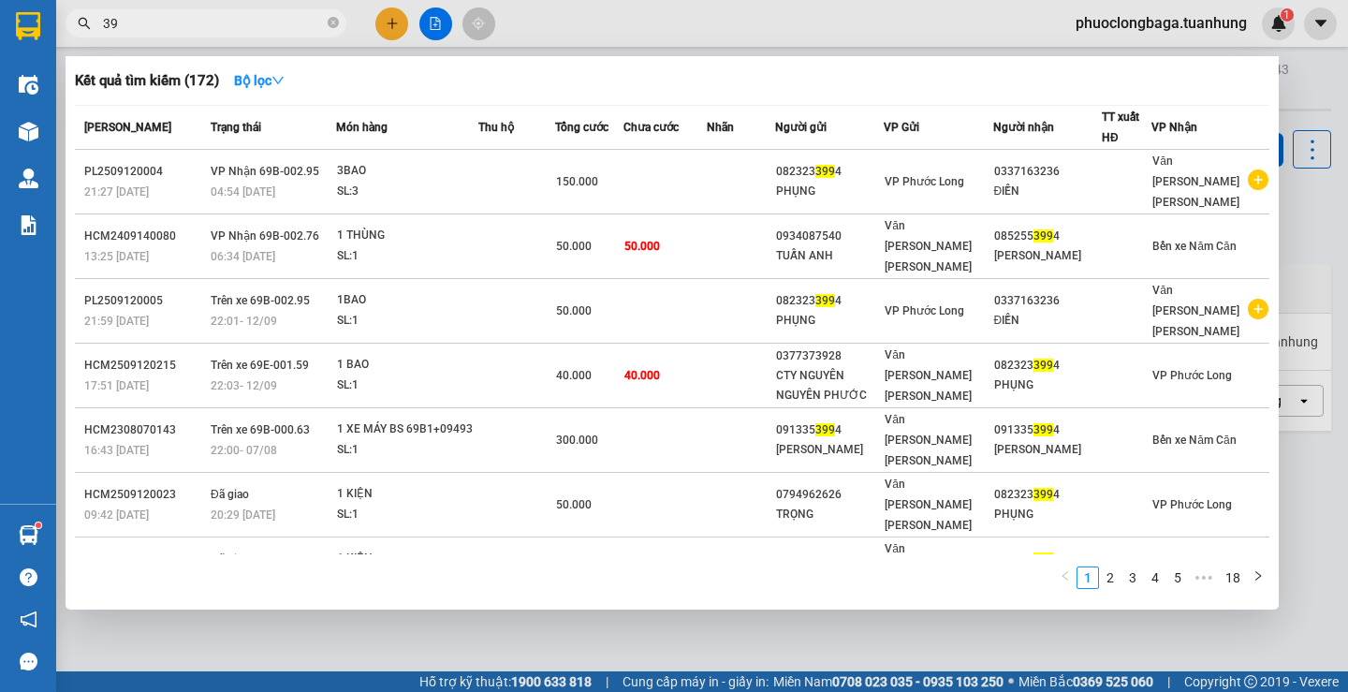
type input "3"
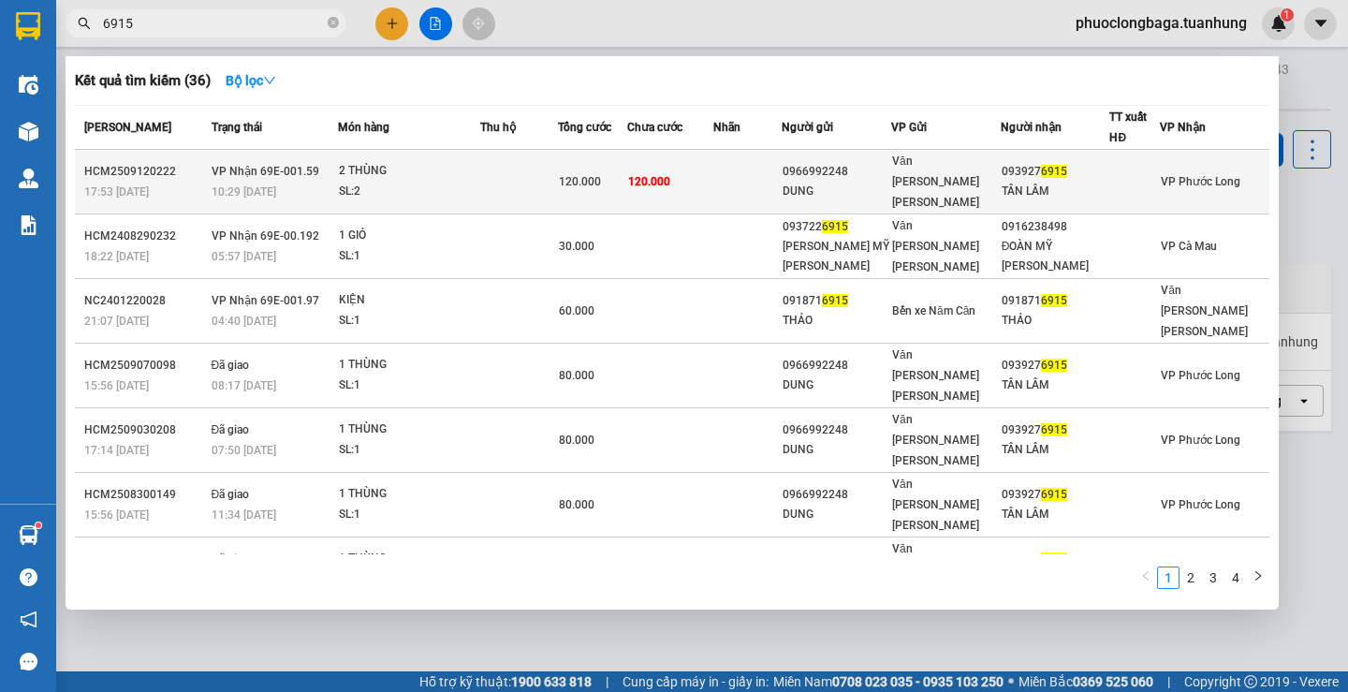
type input "6915"
click at [738, 167] on td at bounding box center [747, 182] width 68 height 65
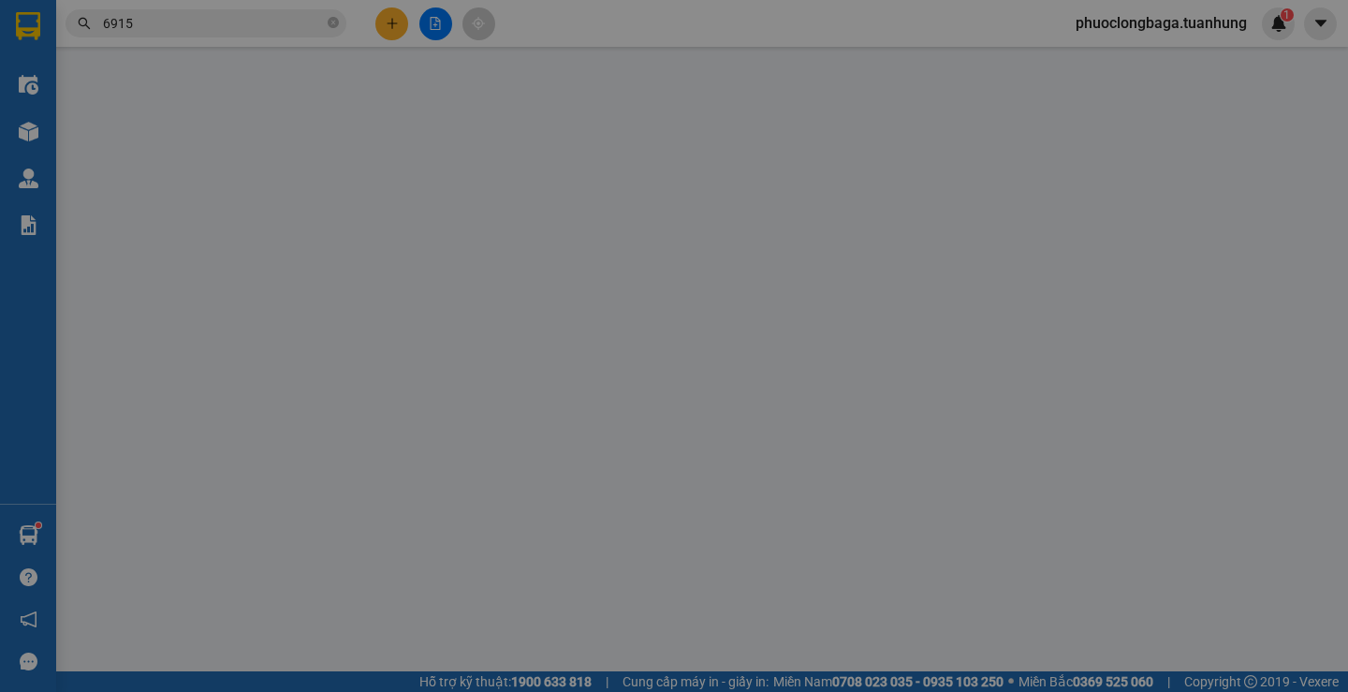
type input "0966992248"
type input "DUNG"
type input "0939276915"
type input "TÂN LÂM"
type input "120.000"
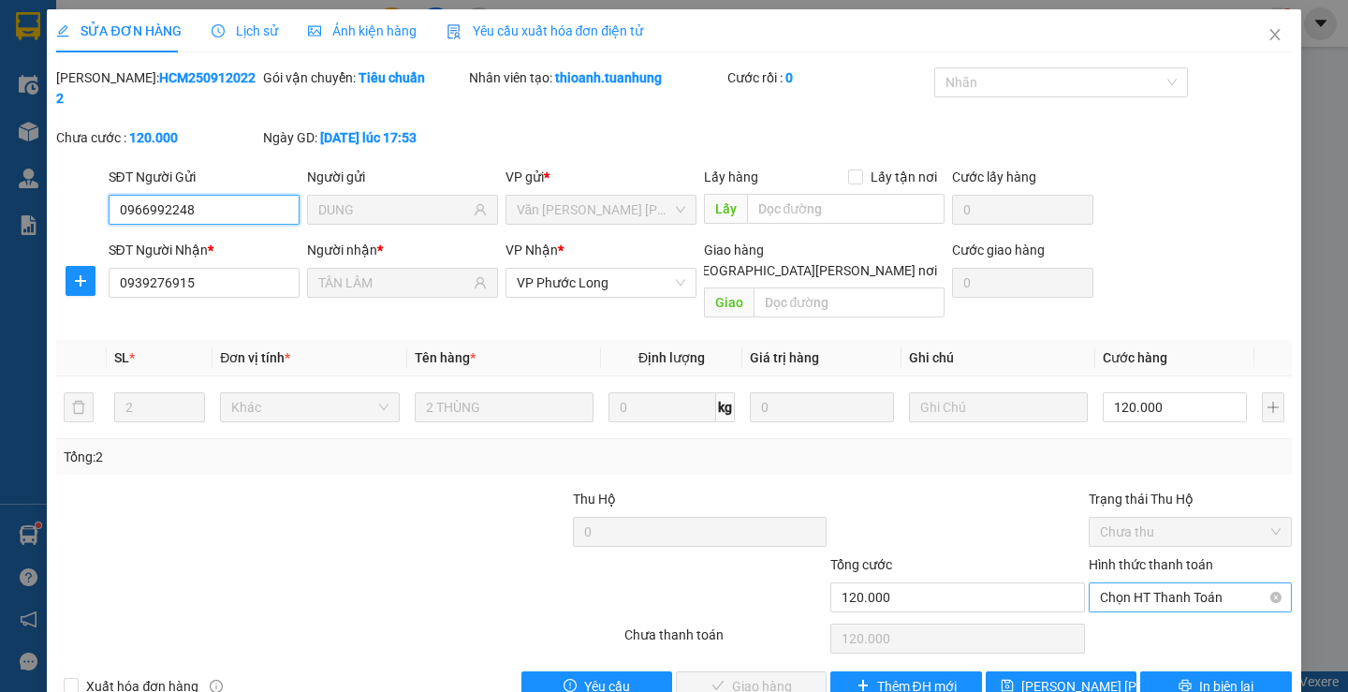
click at [1220, 583] on span "Chọn HT Thanh Toán" at bounding box center [1190, 597] width 181 height 28
click at [1191, 593] on div "Tại văn phòng" at bounding box center [1179, 593] width 178 height 21
type input "0"
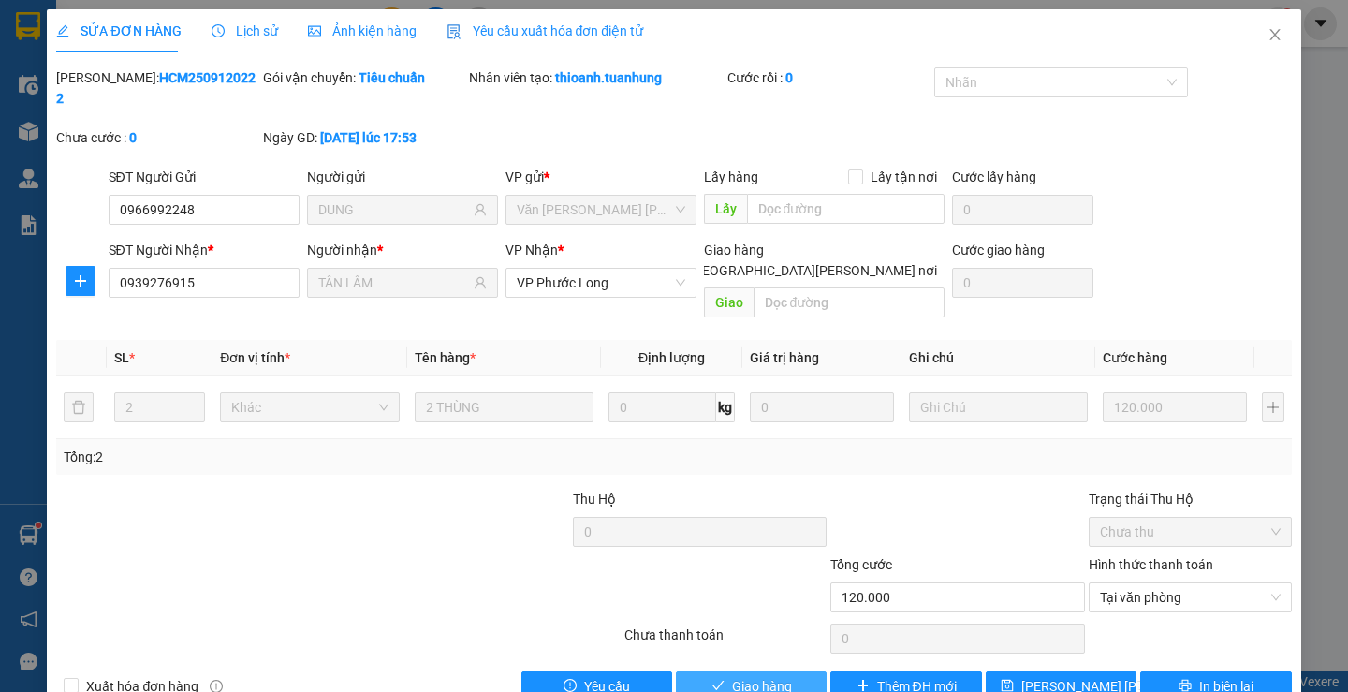
click at [755, 676] on span "Giao hàng" at bounding box center [762, 686] width 60 height 21
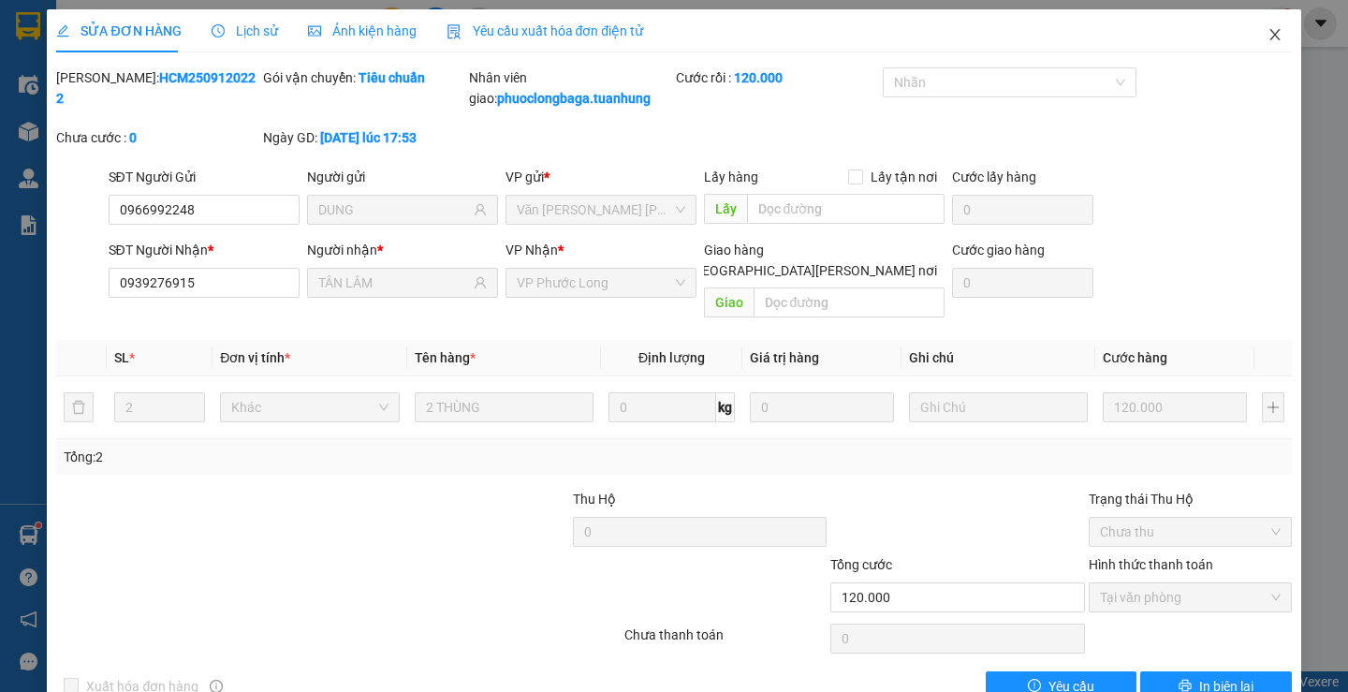
click at [1267, 30] on icon "close" at bounding box center [1274, 34] width 15 height 15
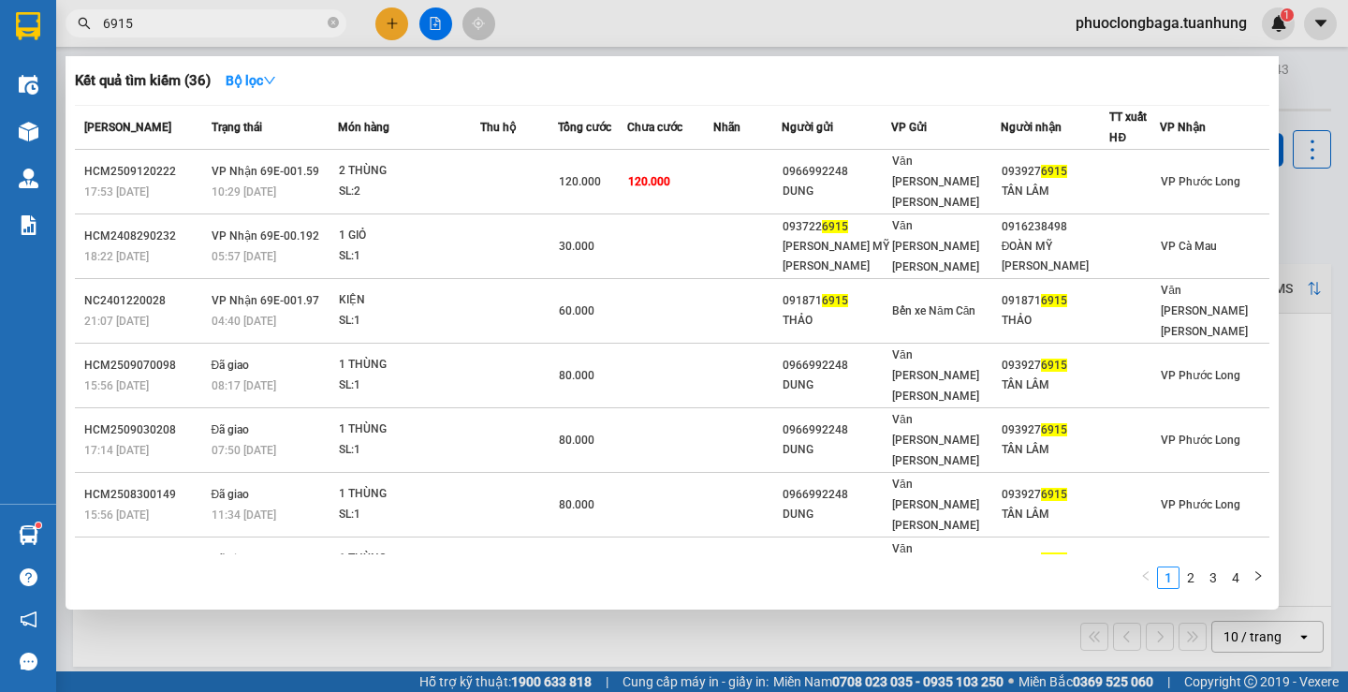
drag, startPoint x: 212, startPoint y: 23, endPoint x: 77, endPoint y: 23, distance: 134.8
click at [77, 23] on span "6915" at bounding box center [206, 23] width 281 height 28
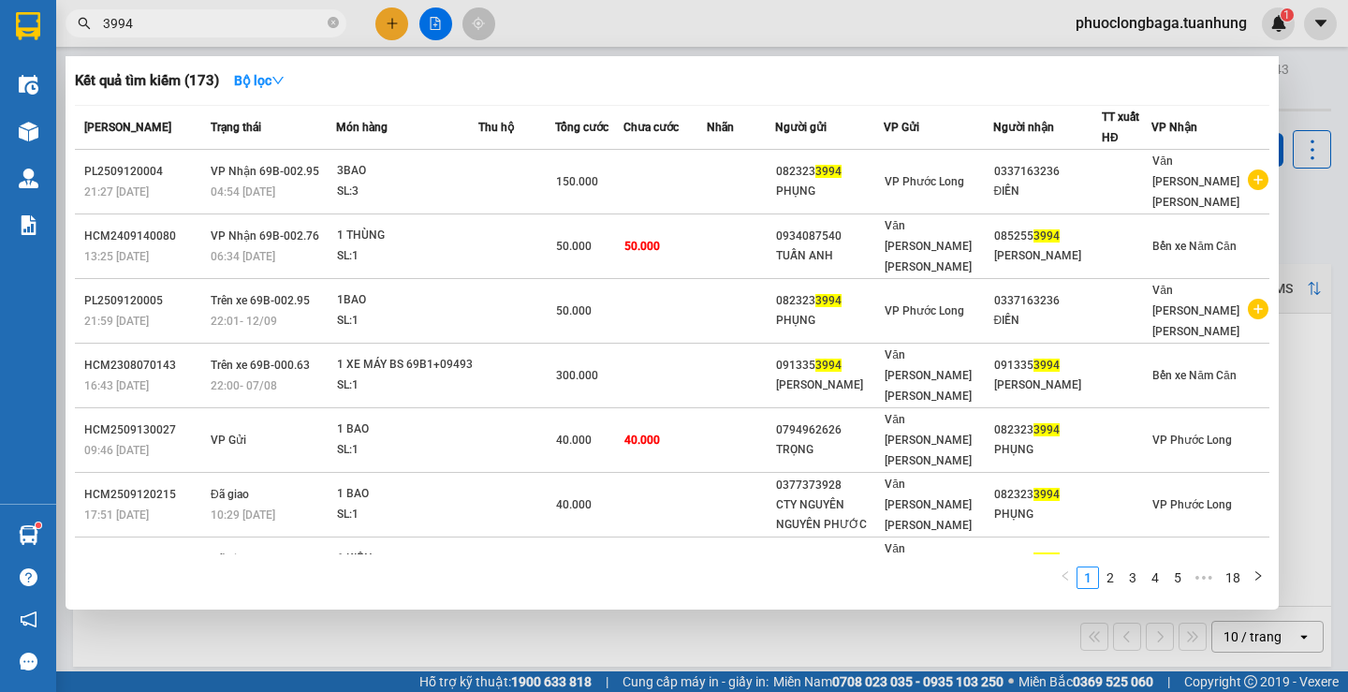
drag, startPoint x: 212, startPoint y: 19, endPoint x: 61, endPoint y: 24, distance: 151.7
click at [61, 24] on div "3994" at bounding box center [182, 23] width 365 height 28
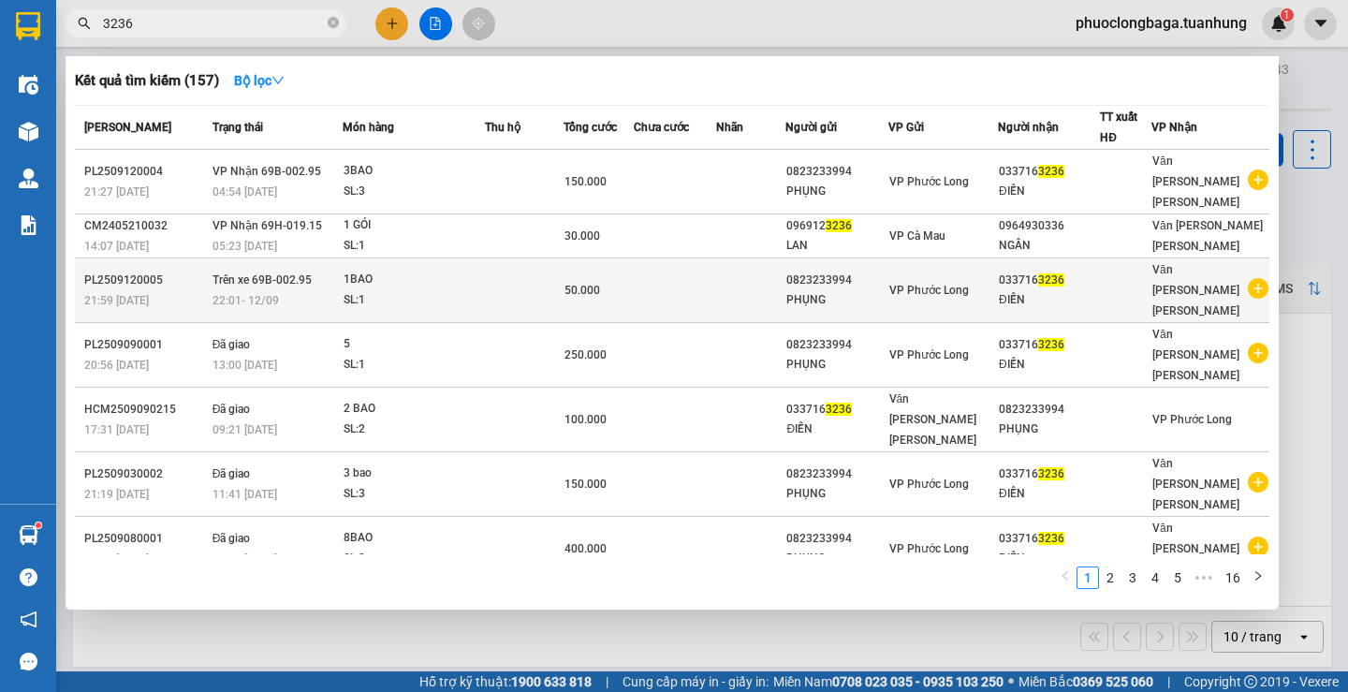
type input "3236"
click at [701, 259] on td at bounding box center [675, 290] width 82 height 65
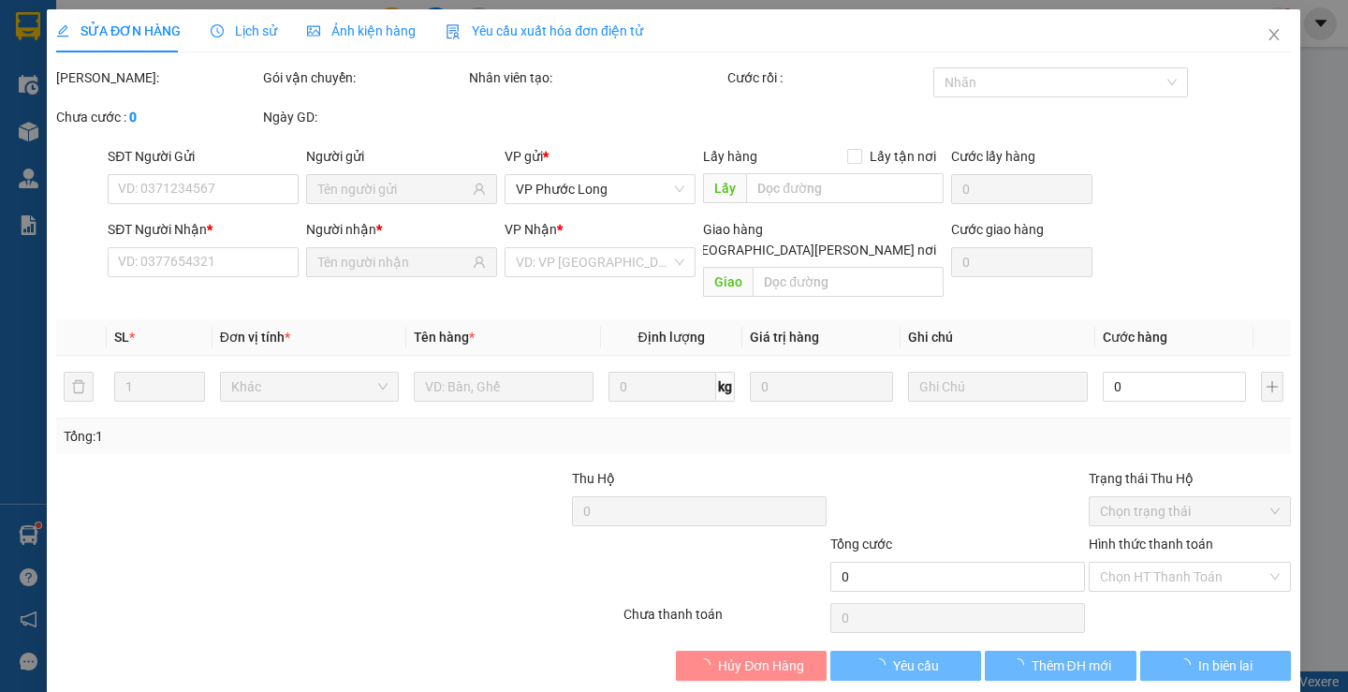
type input "0823233994"
type input "0337163236"
type input "50.000"
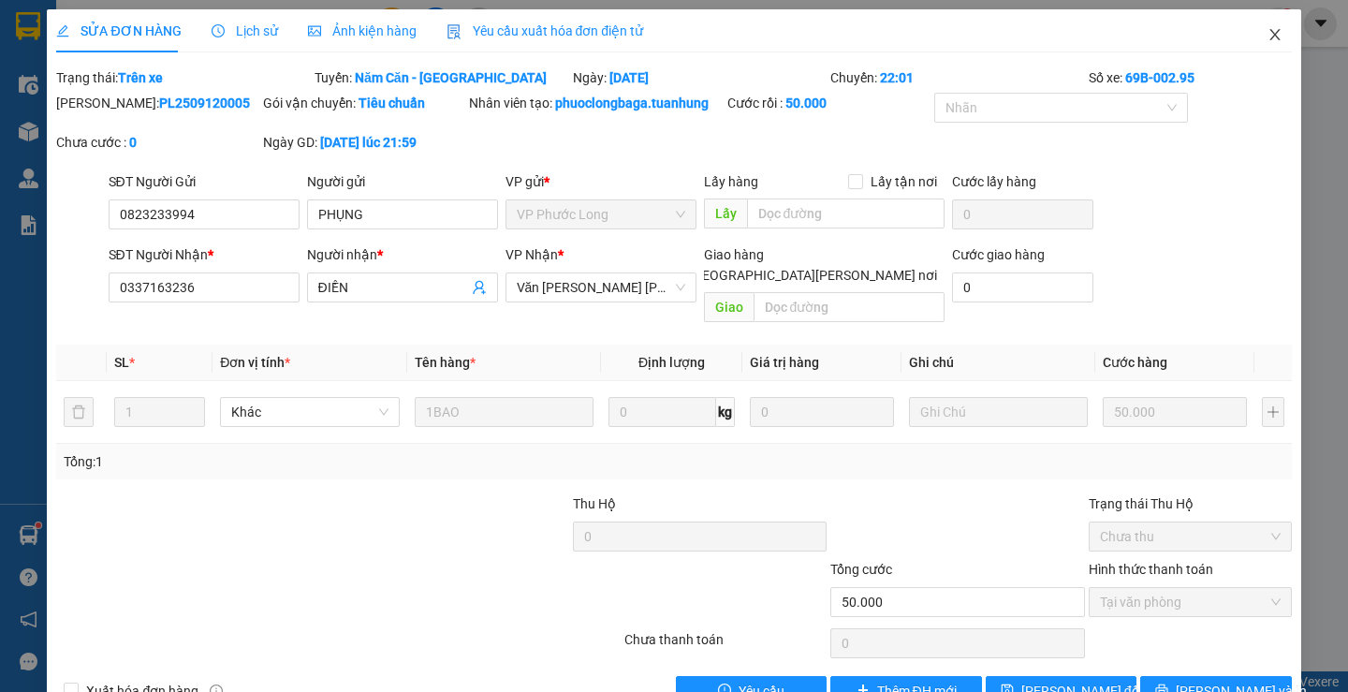
click at [1267, 37] on icon "close" at bounding box center [1274, 34] width 15 height 15
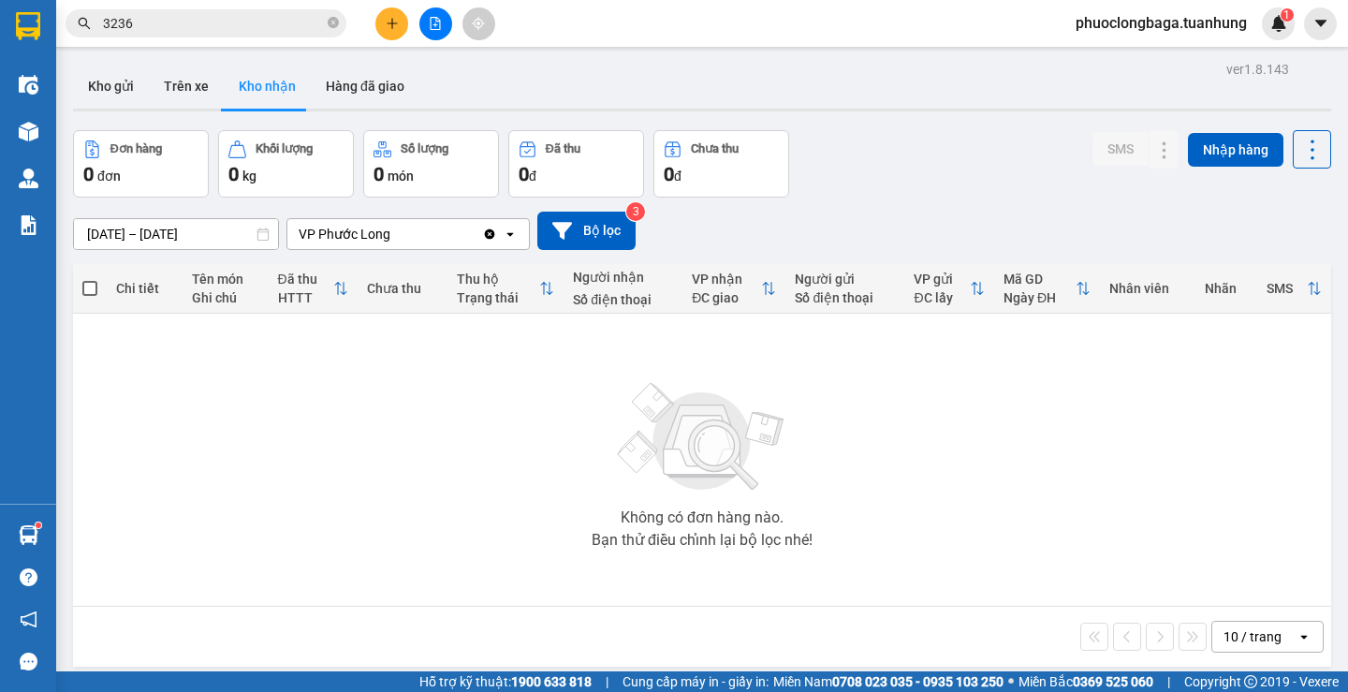
click at [246, 26] on input "3236" at bounding box center [213, 23] width 221 height 21
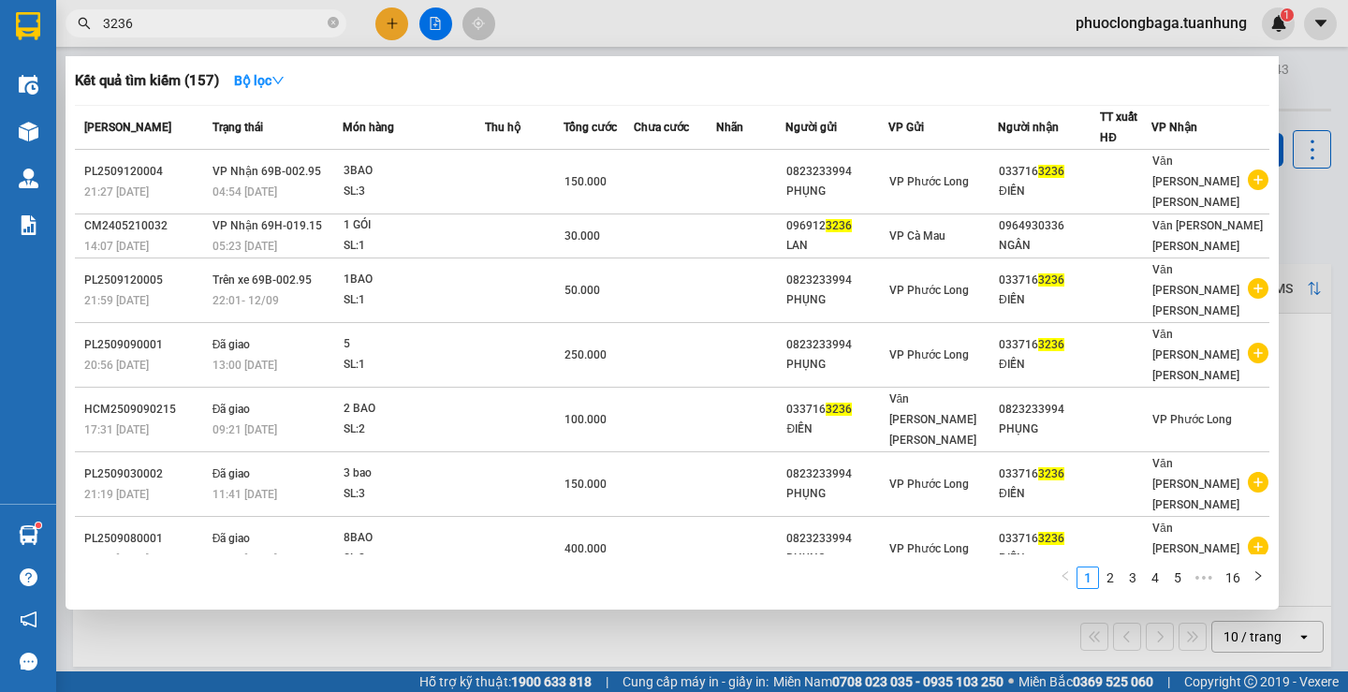
click at [343, 631] on div at bounding box center [674, 346] width 1348 height 692
